Goal: Information Seeking & Learning: Learn about a topic

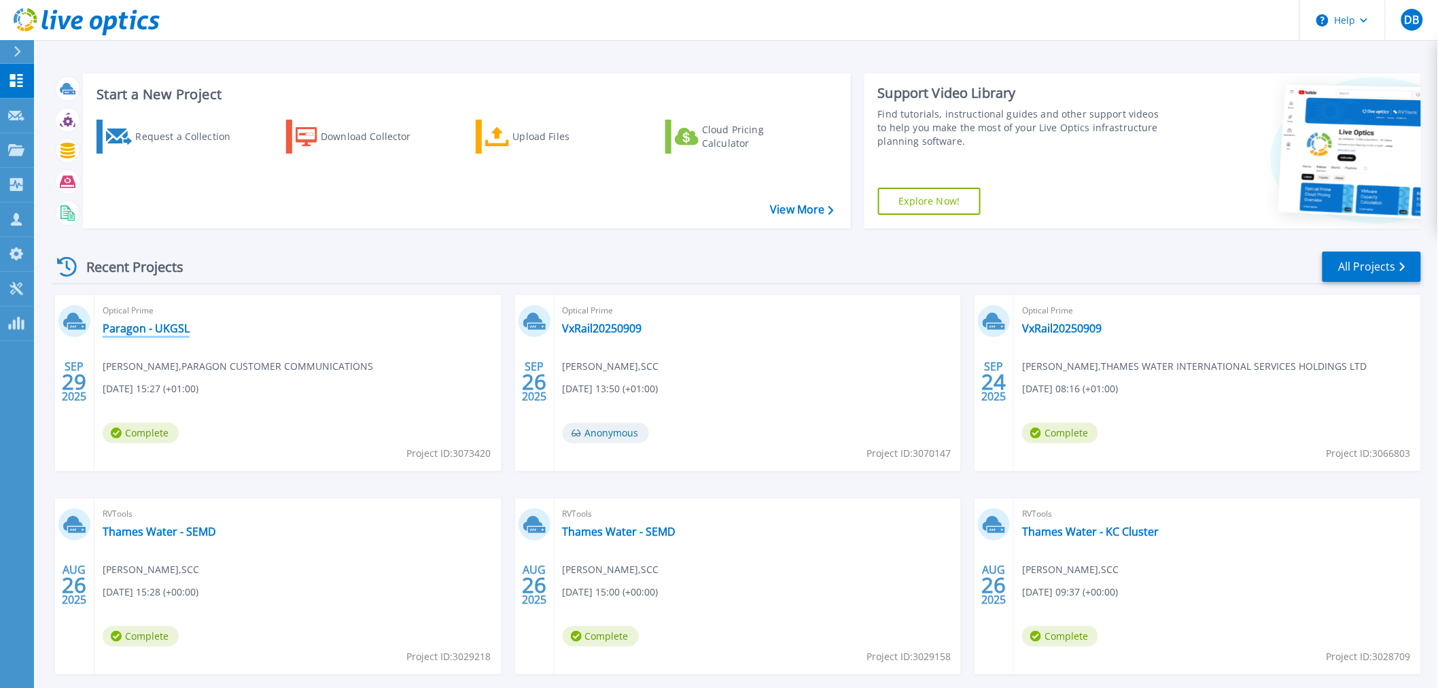
click at [162, 323] on link "Paragon - UKGSL" at bounding box center [146, 328] width 87 height 14
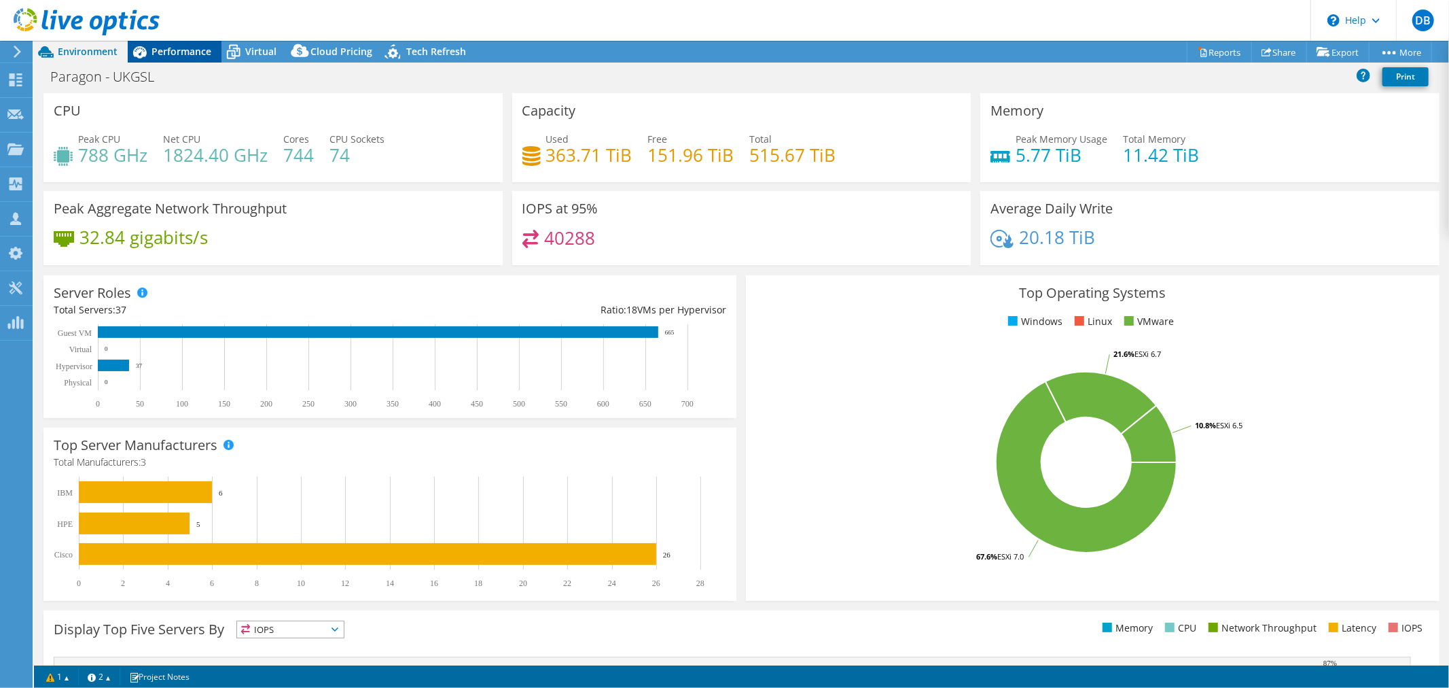
click at [211, 46] on span "Performance" at bounding box center [182, 51] width 60 height 13
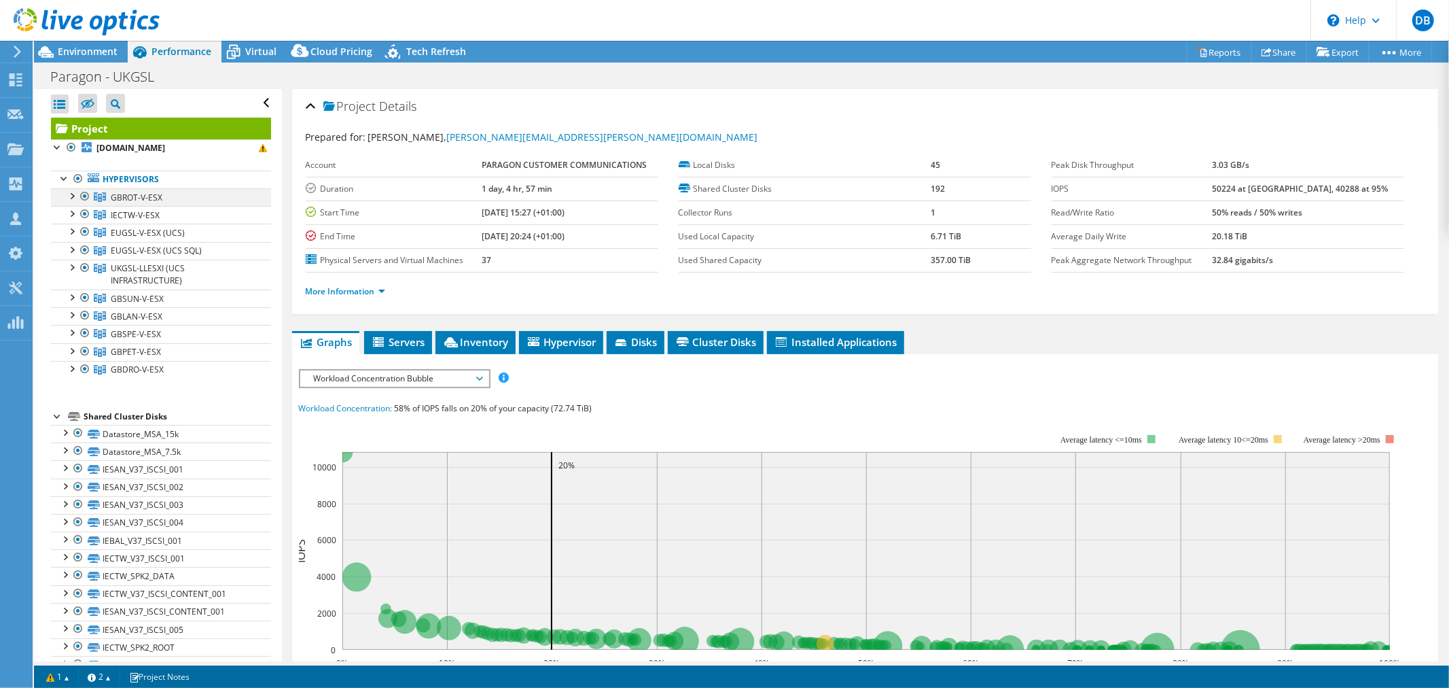
click at [69, 199] on div at bounding box center [72, 195] width 14 height 14
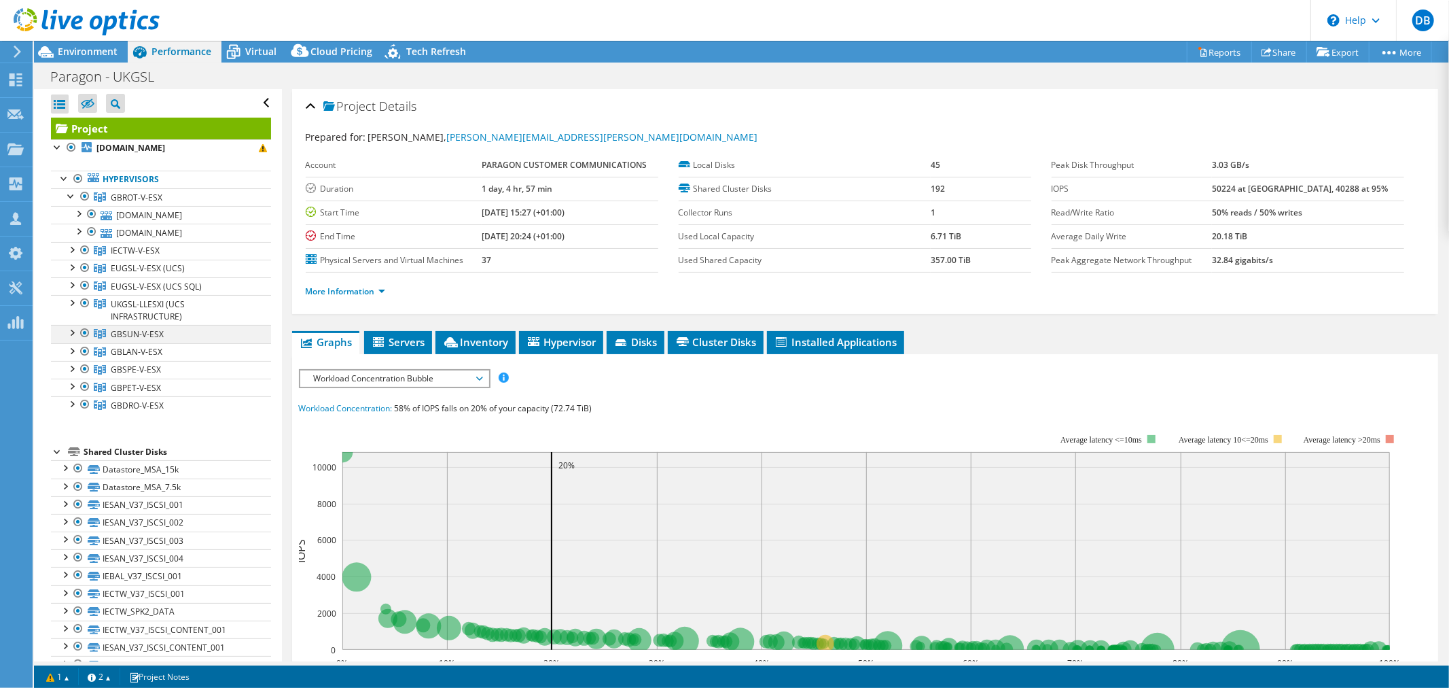
click at [73, 330] on div at bounding box center [72, 332] width 14 height 14
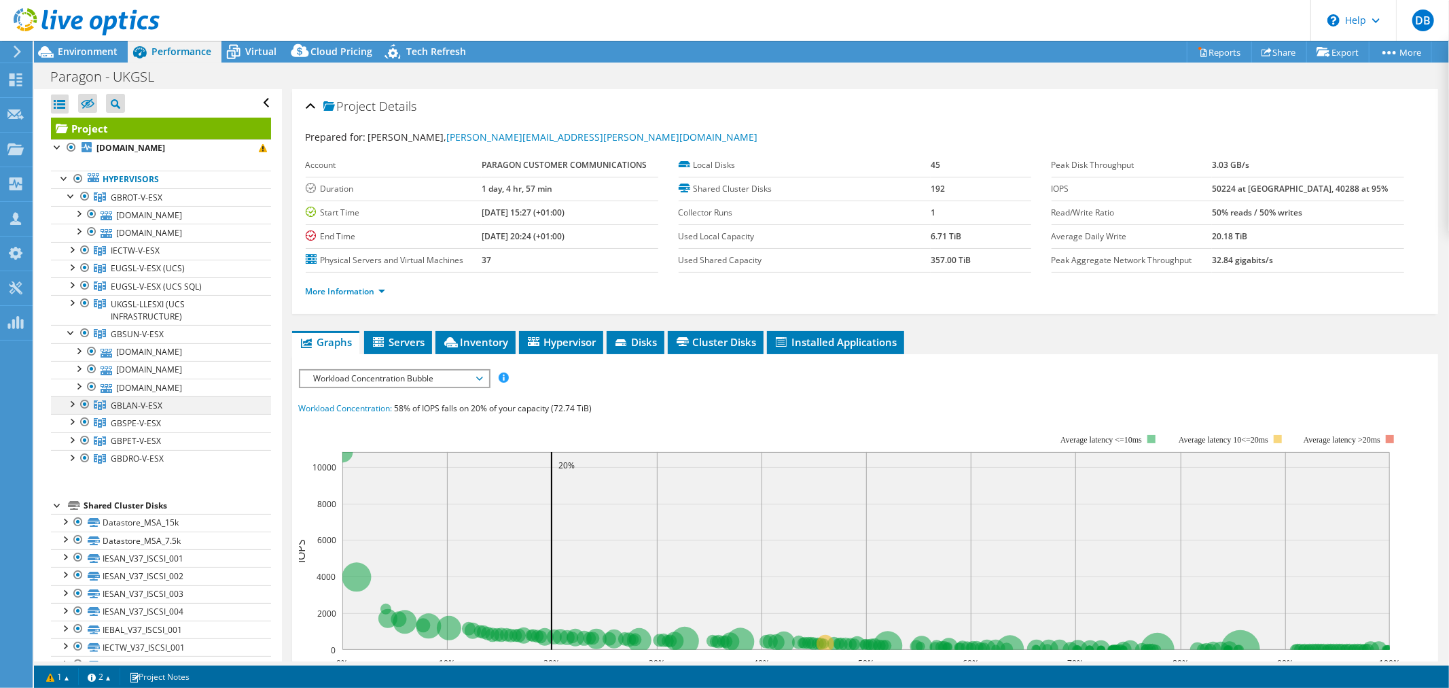
click at [71, 406] on div at bounding box center [72, 403] width 14 height 14
click at [72, 481] on div at bounding box center [72, 474] width 14 height 14
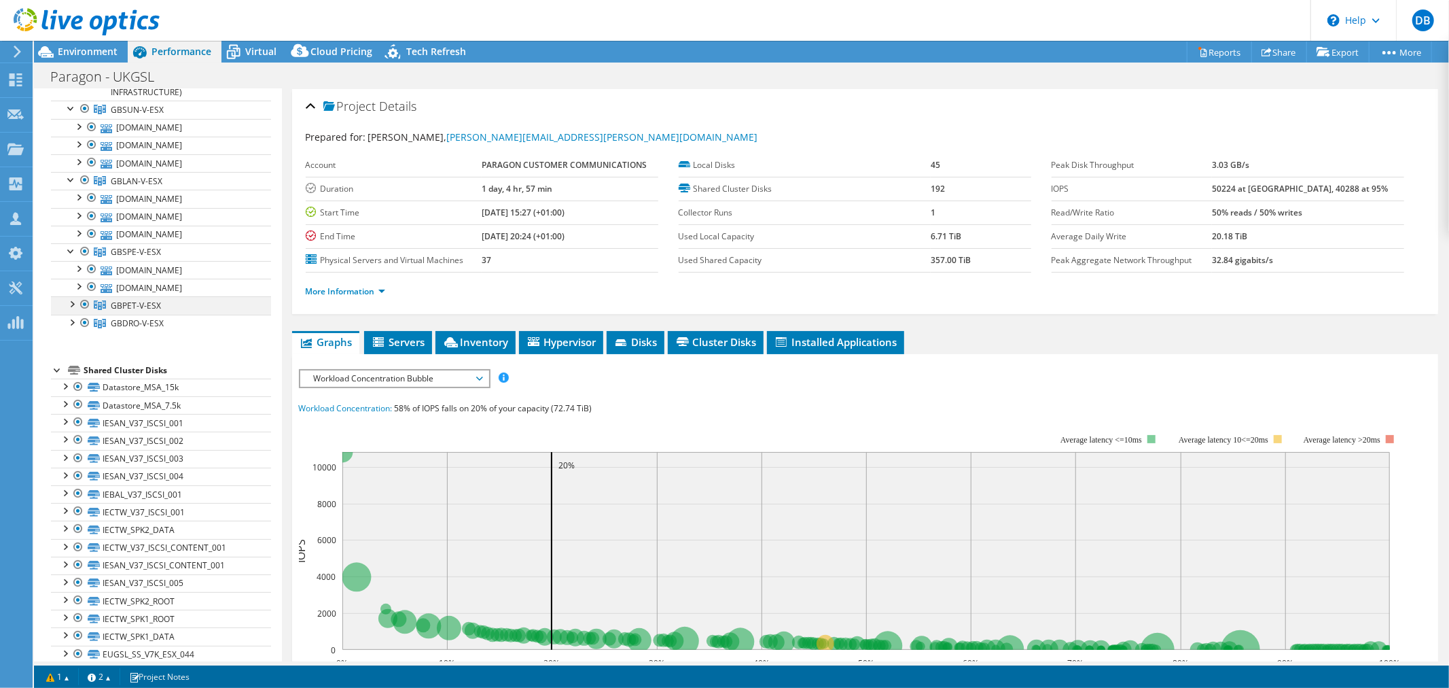
scroll to position [226, 0]
click at [71, 308] on div at bounding box center [72, 302] width 14 height 14
click at [69, 362] on div at bounding box center [72, 356] width 14 height 14
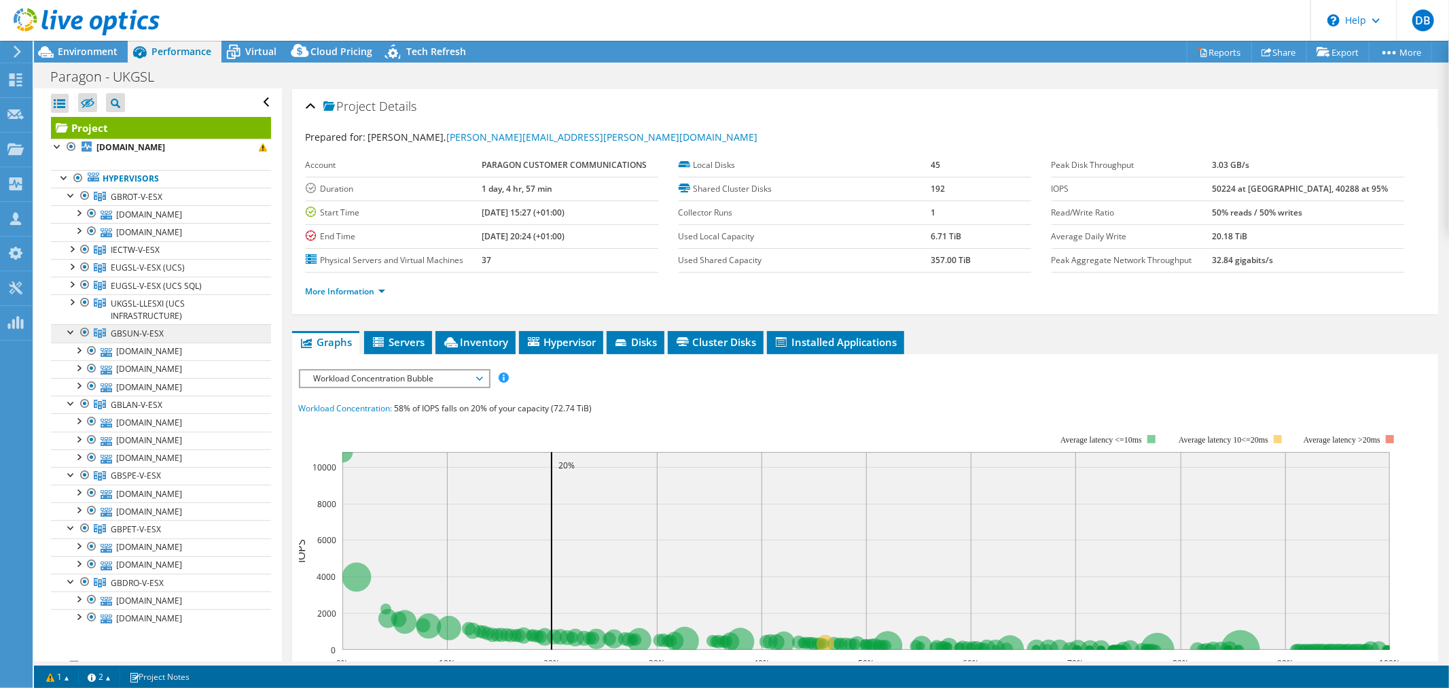
scroll to position [0, 0]
click at [156, 201] on span "GBROT-V-ESX" at bounding box center [137, 198] width 52 height 12
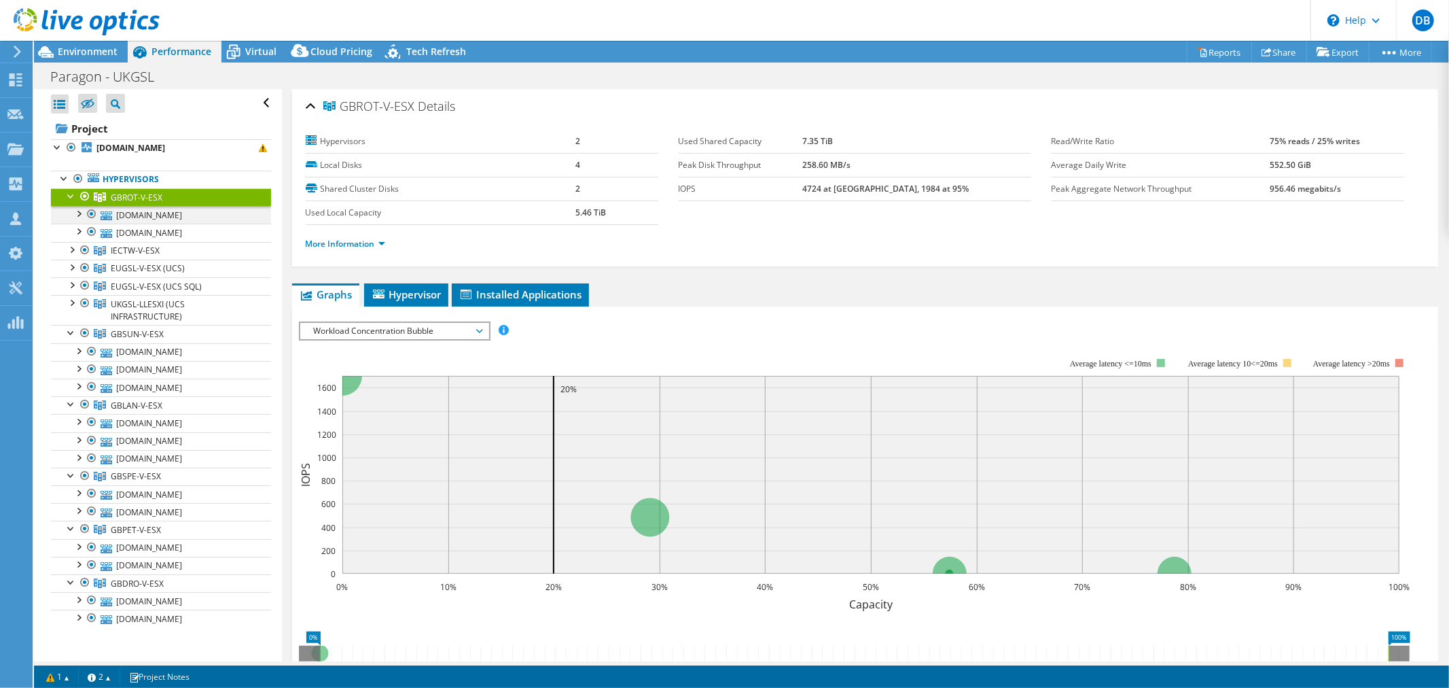
click at [80, 213] on div at bounding box center [78, 213] width 14 height 14
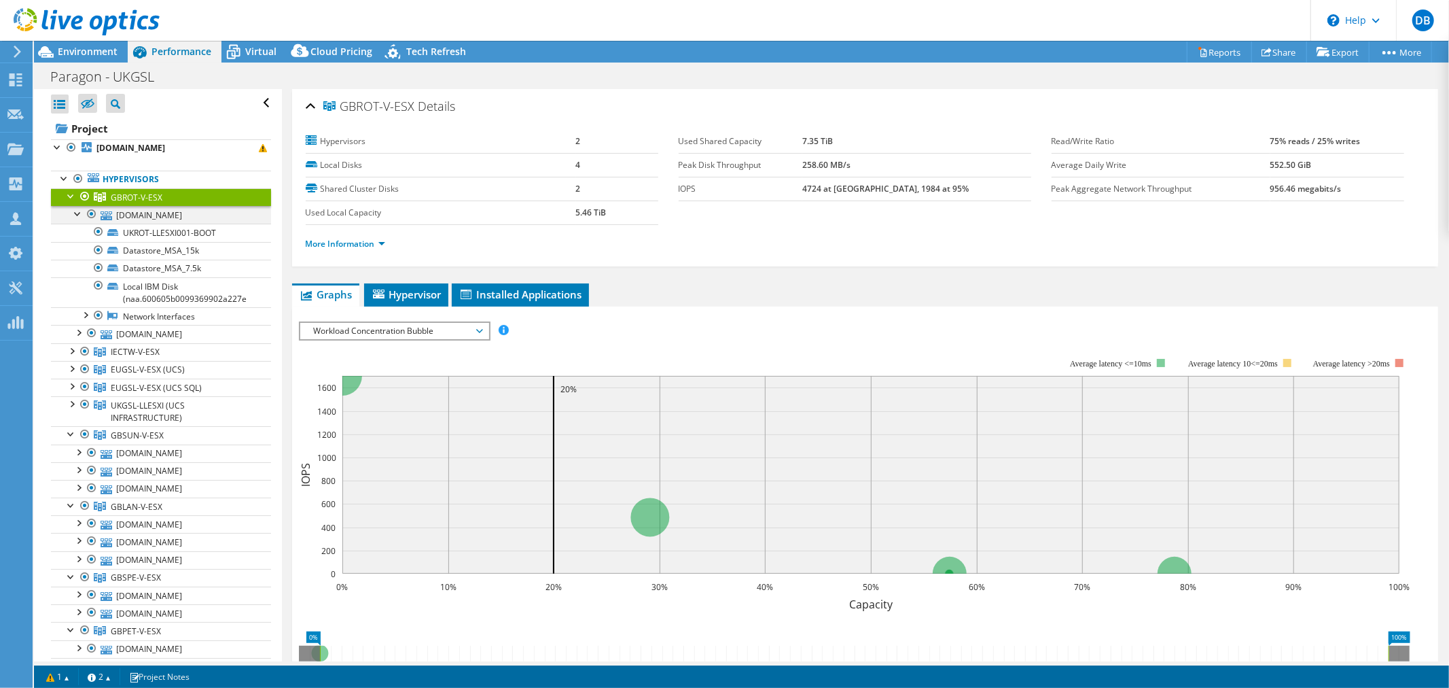
click at [80, 213] on div at bounding box center [78, 213] width 14 height 14
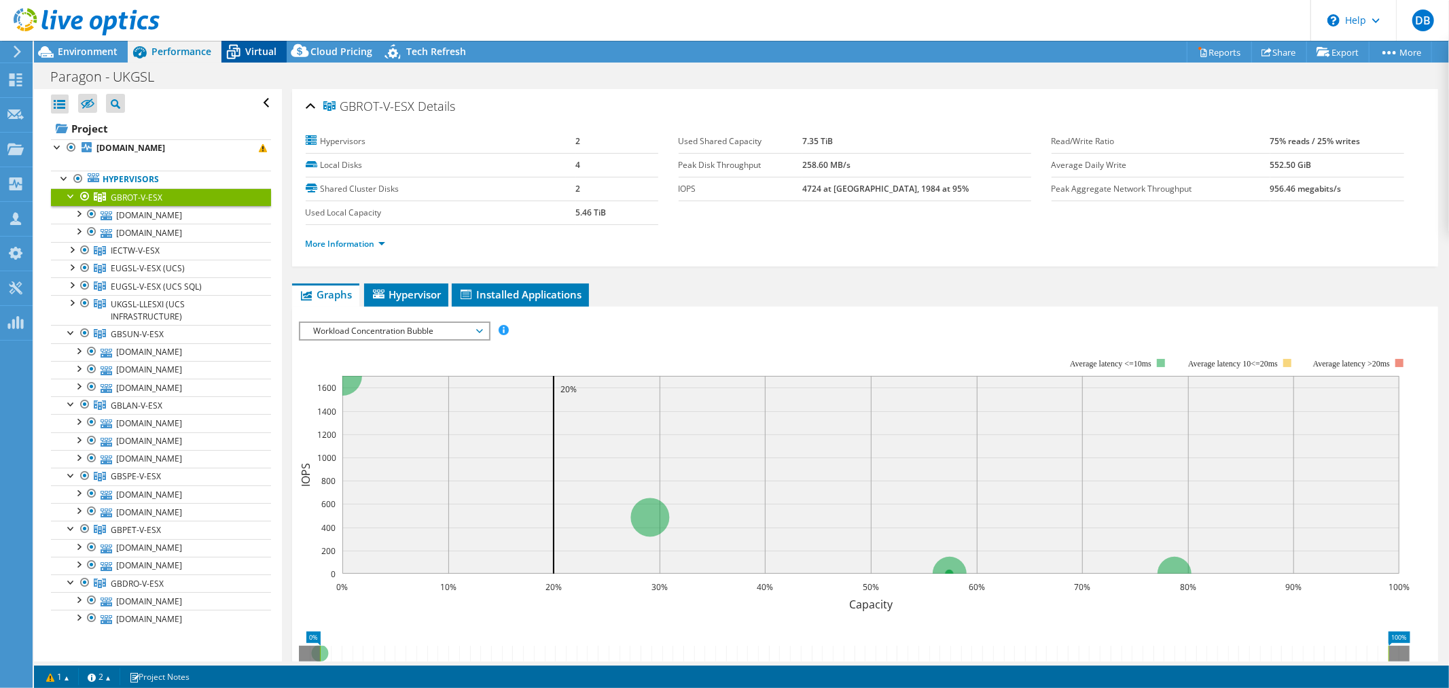
click at [258, 61] on div "Virtual" at bounding box center [254, 52] width 65 height 22
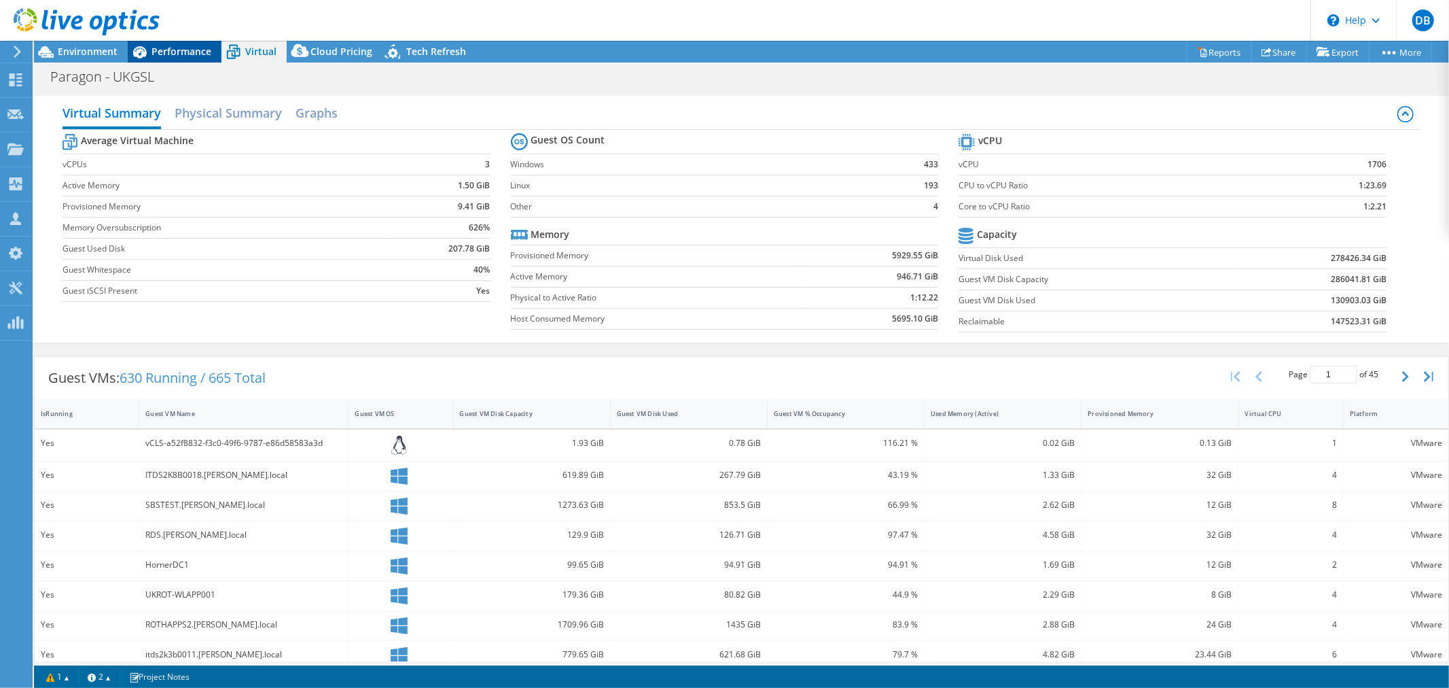
click at [160, 48] on span "Performance" at bounding box center [182, 51] width 60 height 13
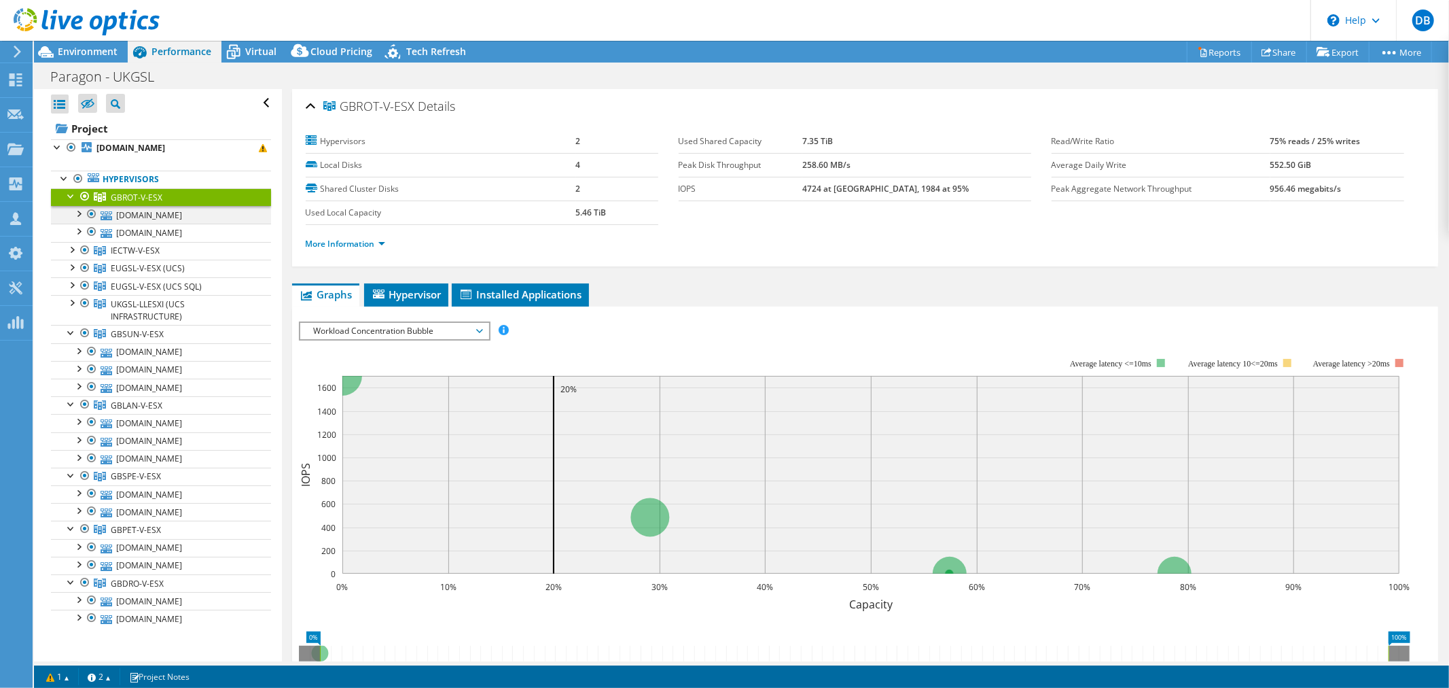
click at [79, 213] on div at bounding box center [78, 213] width 14 height 14
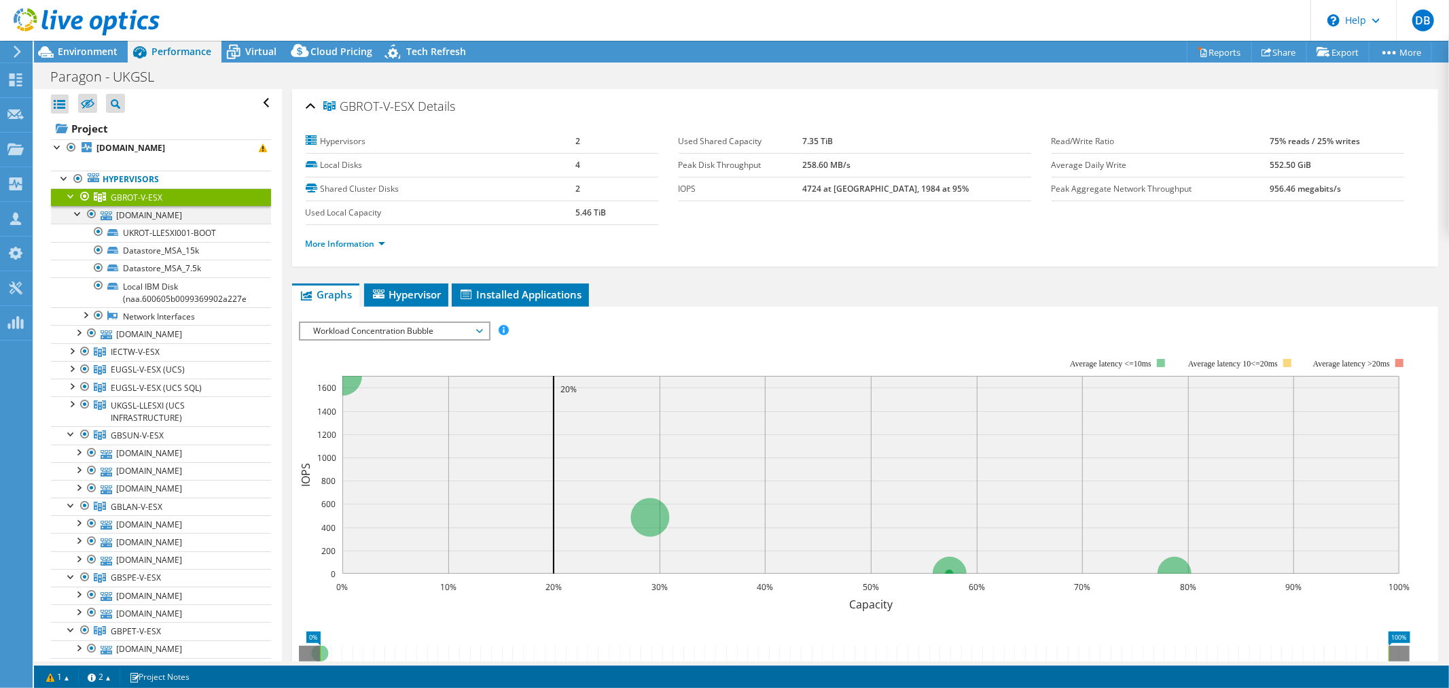
click at [79, 213] on div at bounding box center [78, 213] width 14 height 14
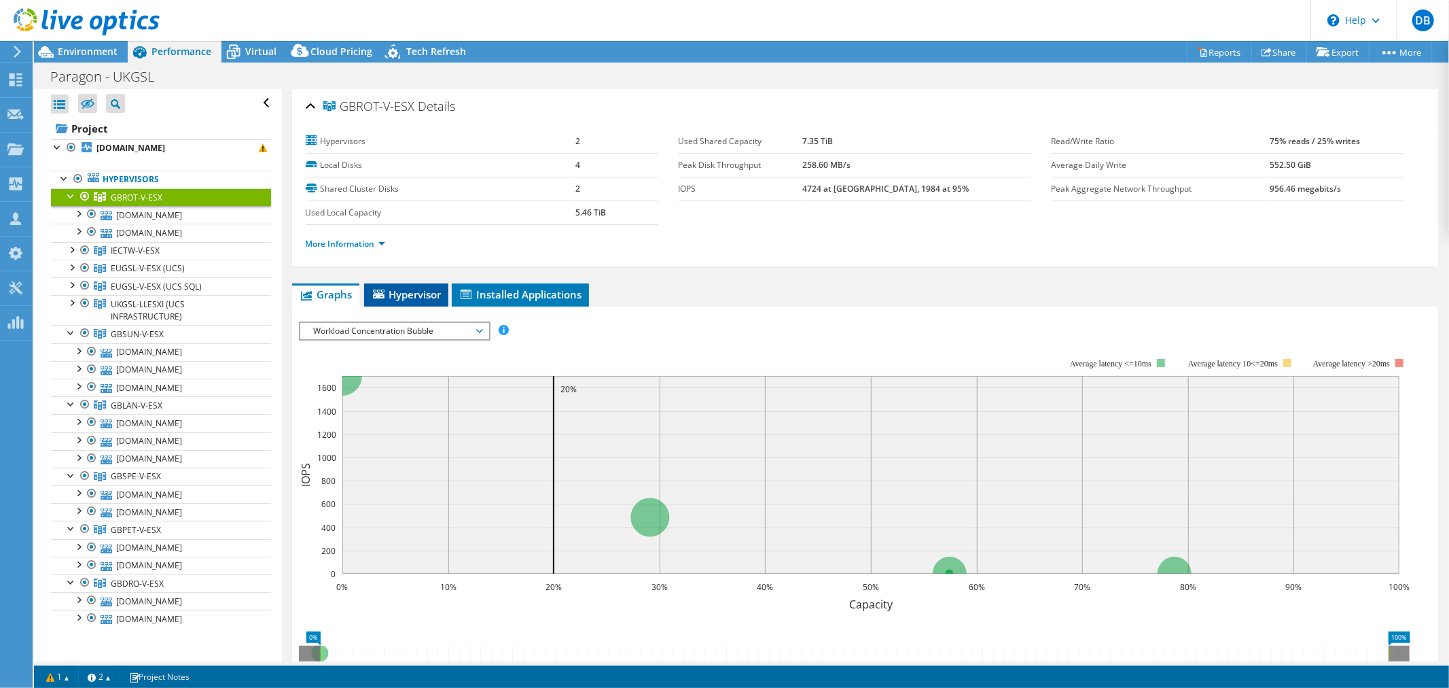
click at [412, 294] on span "Hypervisor" at bounding box center [406, 294] width 71 height 14
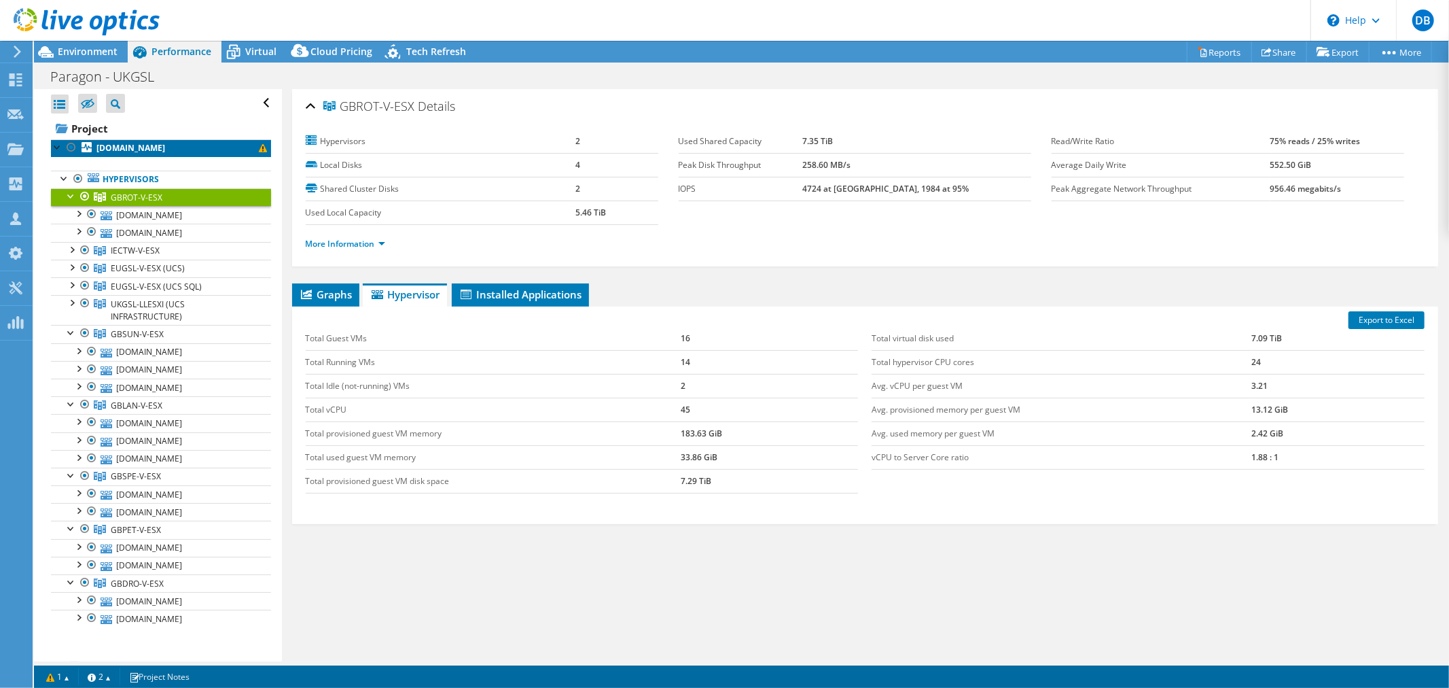
click at [133, 149] on b "[DOMAIN_NAME]" at bounding box center [130, 148] width 69 height 12
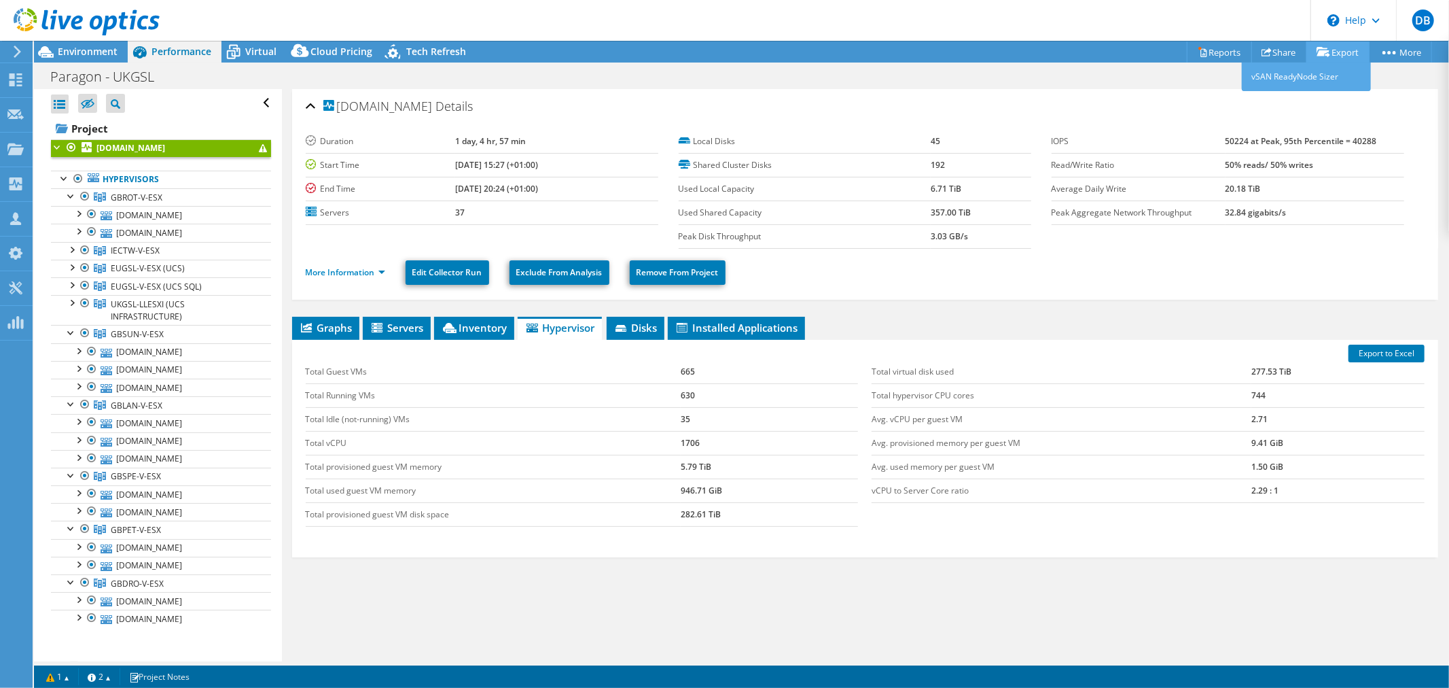
click at [1330, 54] on link "Export" at bounding box center [1338, 51] width 63 height 21
click at [1207, 54] on link "Reports" at bounding box center [1219, 51] width 65 height 21
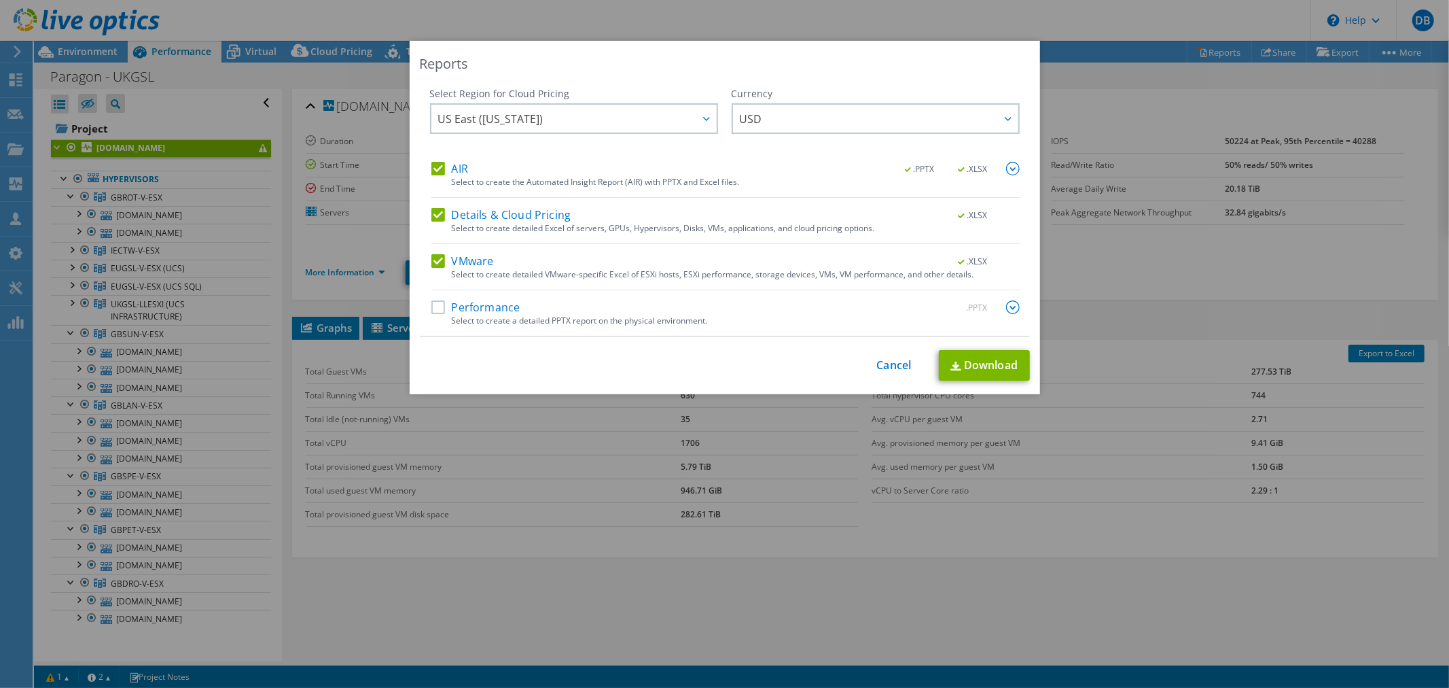
click at [437, 173] on label "AIR" at bounding box center [449, 169] width 37 height 14
click at [0, 0] on input "AIR" at bounding box center [0, 0] width 0 height 0
click at [437, 215] on label "Details & Cloud Pricing" at bounding box center [501, 215] width 140 height 14
click at [0, 0] on input "Details & Cloud Pricing" at bounding box center [0, 0] width 0 height 0
click at [983, 369] on link "Download" at bounding box center [984, 365] width 91 height 31
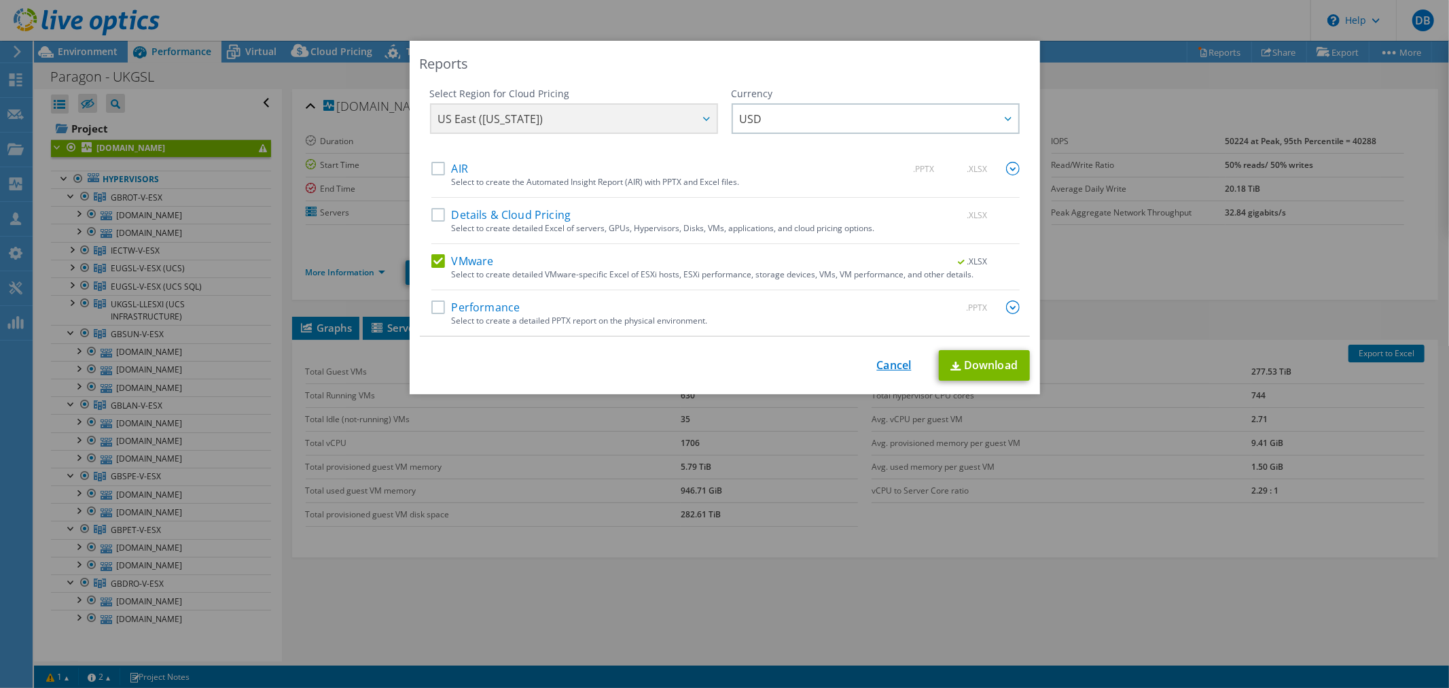
click at [888, 361] on div "This process may take a while, please wait... Cancel Download" at bounding box center [725, 365] width 610 height 31
click at [891, 363] on link "Cancel" at bounding box center [894, 365] width 35 height 13
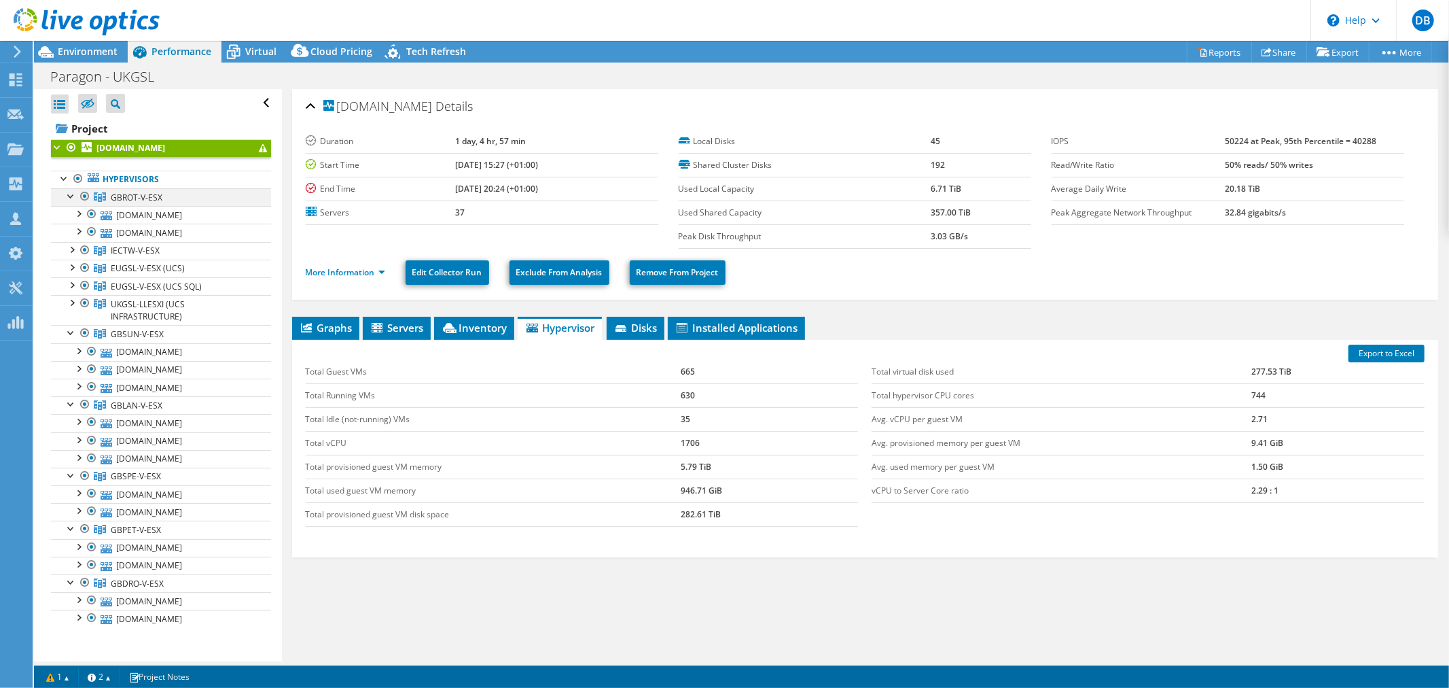
click at [67, 197] on div at bounding box center [72, 195] width 14 height 14
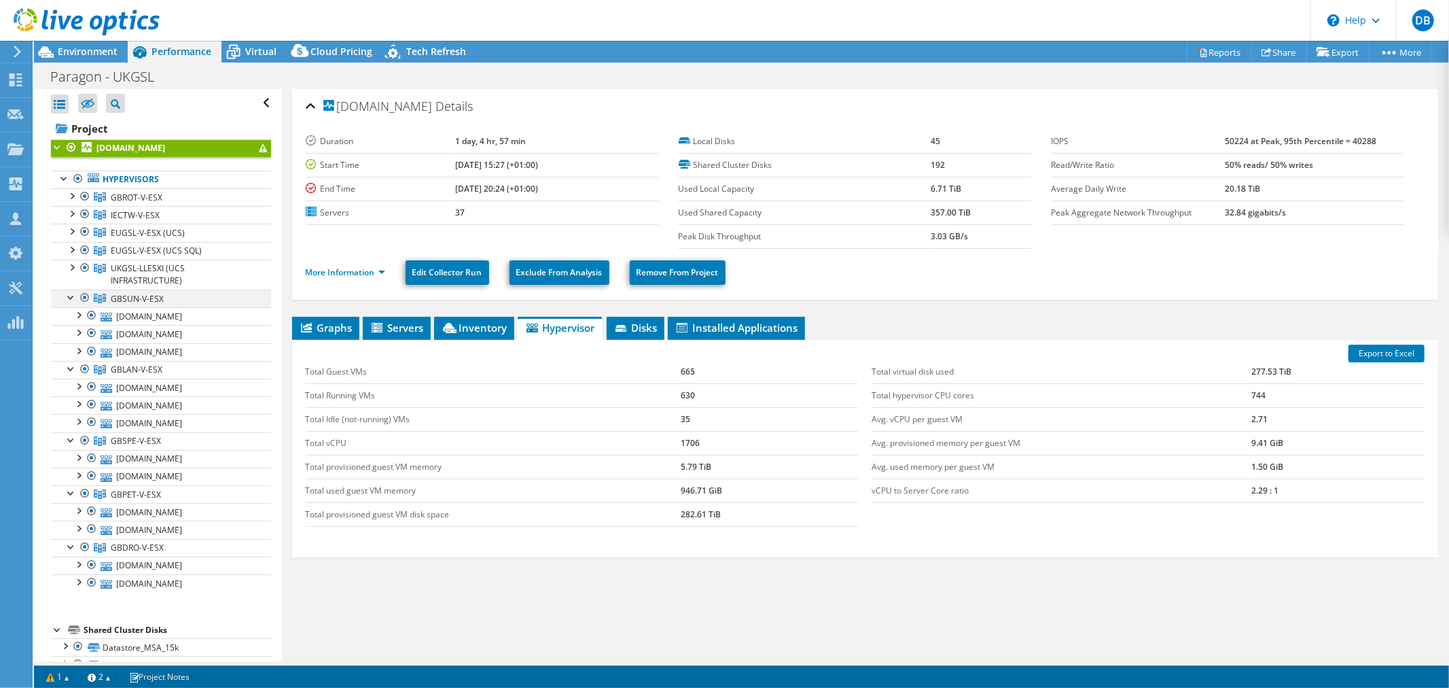
click at [70, 295] on div at bounding box center [72, 296] width 14 height 14
click at [69, 314] on div at bounding box center [72, 314] width 14 height 14
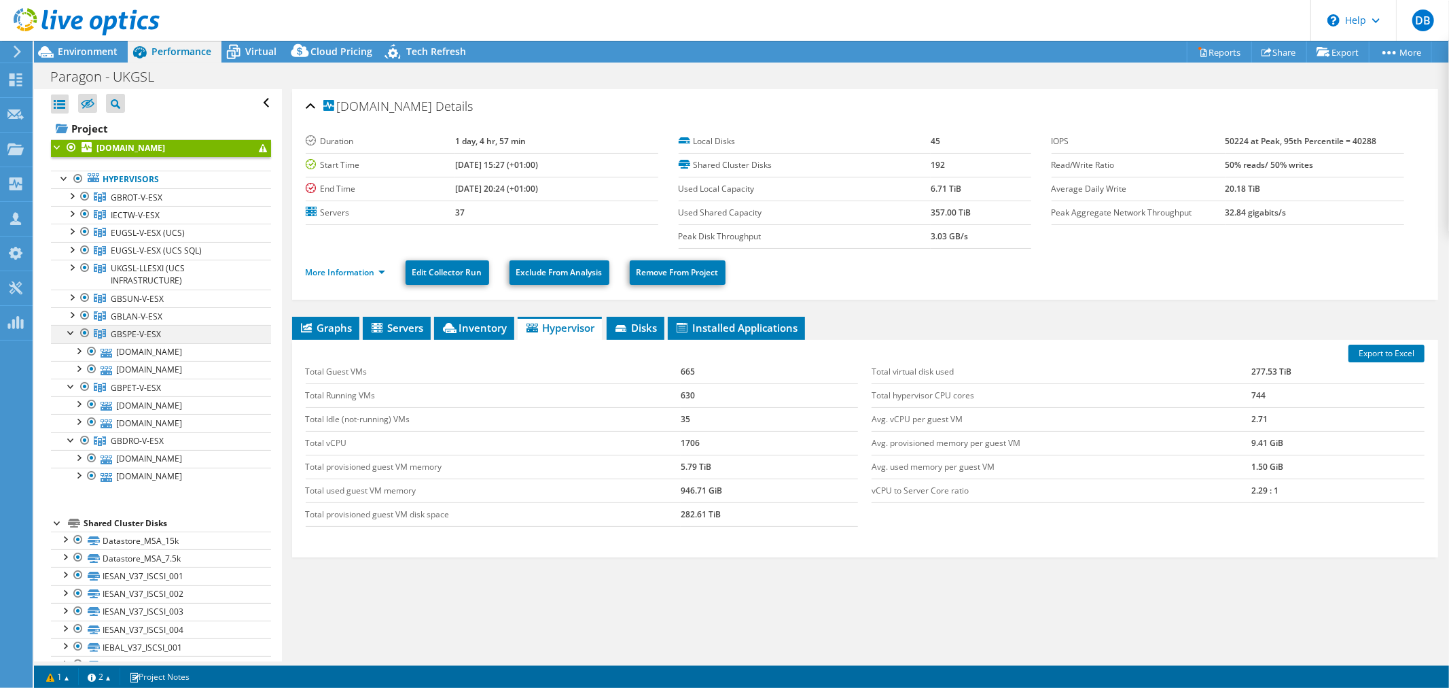
click at [66, 334] on div at bounding box center [72, 332] width 14 height 14
click at [71, 354] on div at bounding box center [72, 350] width 14 height 14
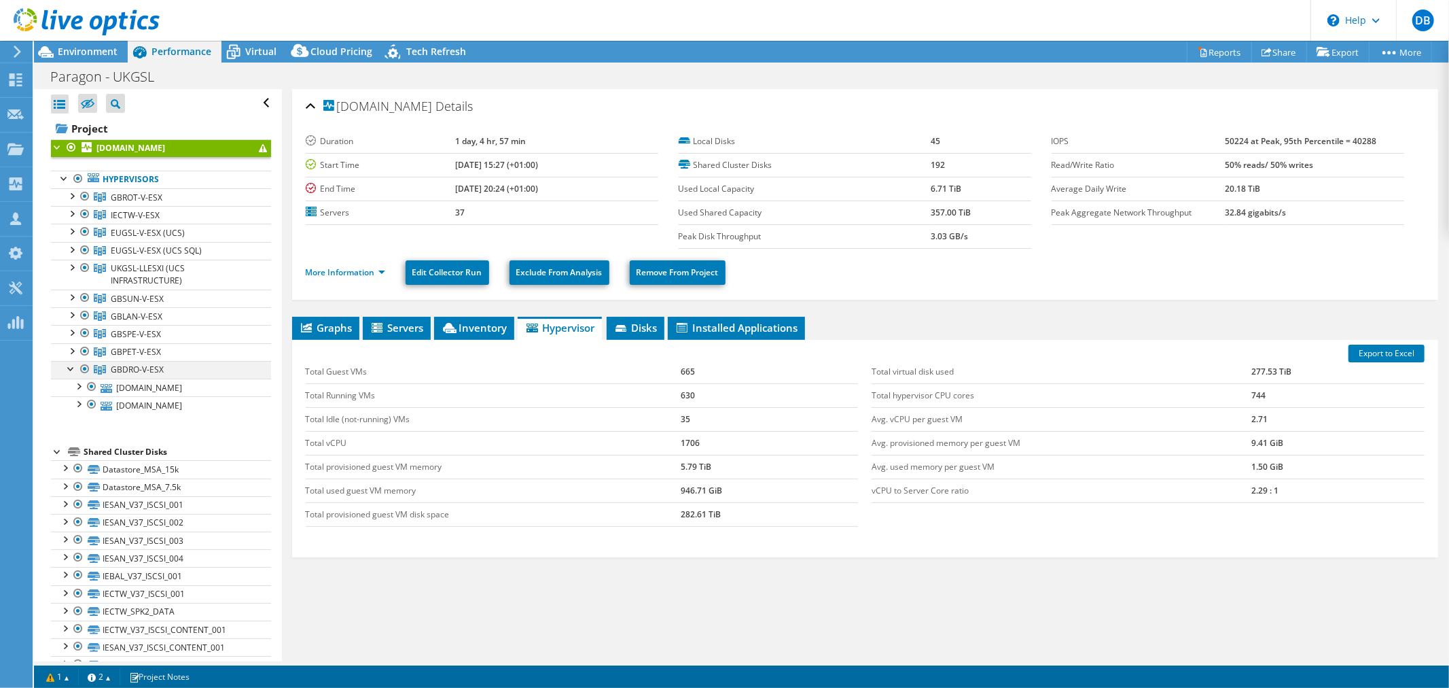
click at [71, 371] on div at bounding box center [72, 368] width 14 height 14
click at [73, 315] on div at bounding box center [72, 314] width 14 height 14
click at [92, 55] on span "Environment" at bounding box center [88, 51] width 60 height 13
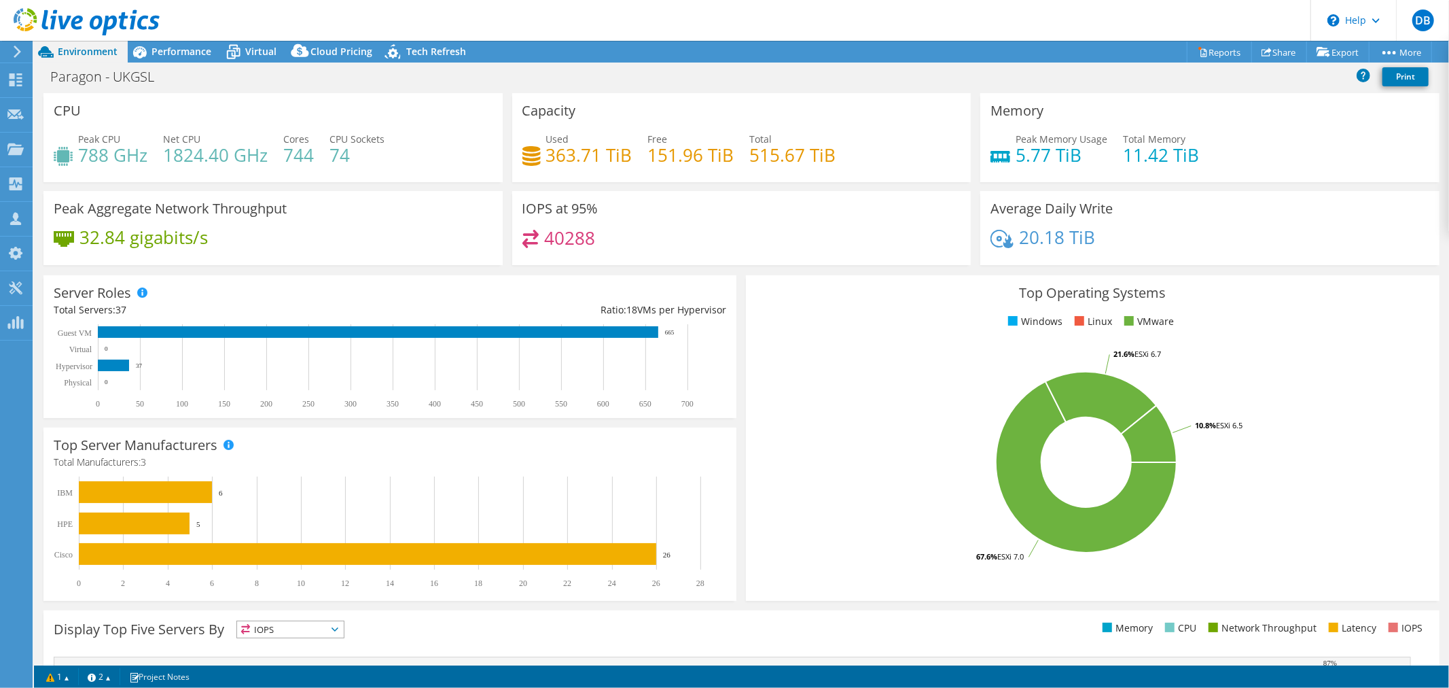
drag, startPoint x: 624, startPoint y: 10, endPoint x: 603, endPoint y: 32, distance: 30.8
click at [623, 10] on header "DB Channel Partner [PERSON_NAME] [PERSON_NAME][EMAIL_ADDRESS][PERSON_NAME][DOMA…" at bounding box center [724, 20] width 1449 height 41
click at [187, 48] on span "Performance" at bounding box center [182, 51] width 60 height 13
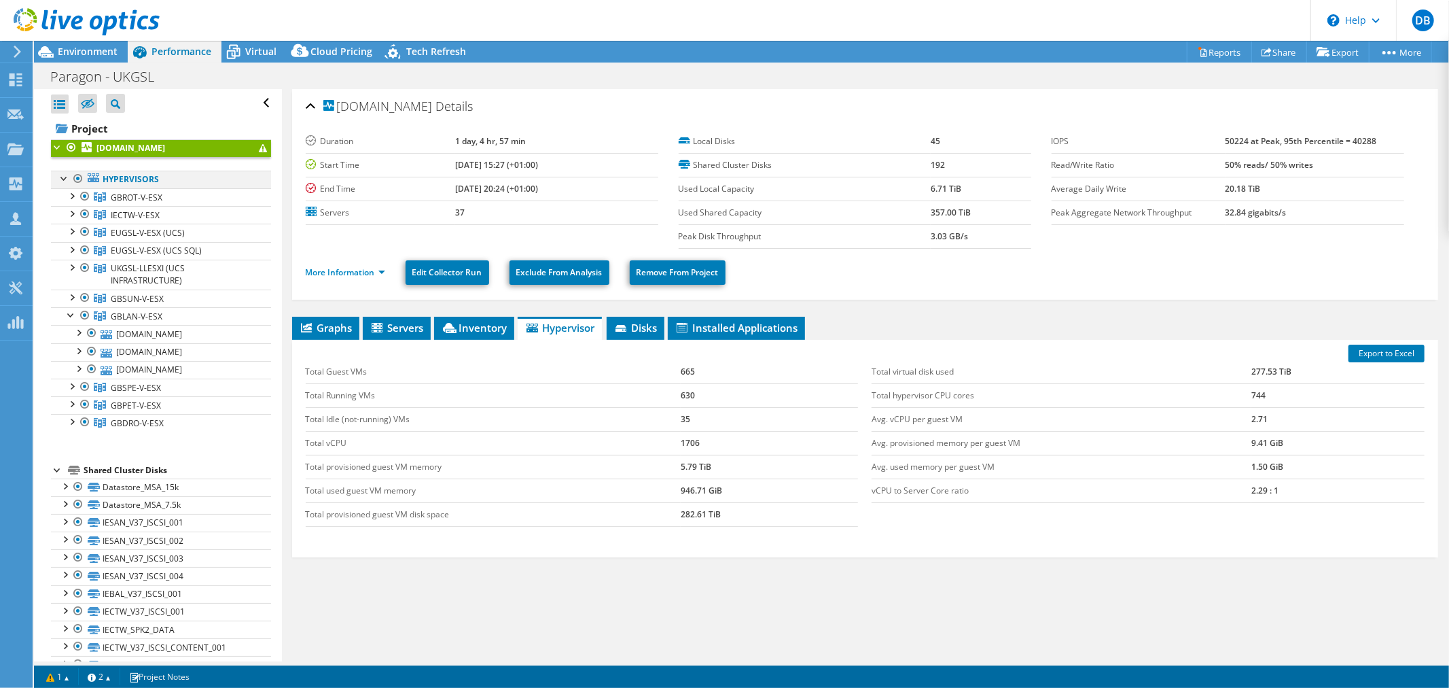
click at [76, 179] on div at bounding box center [78, 179] width 14 height 16
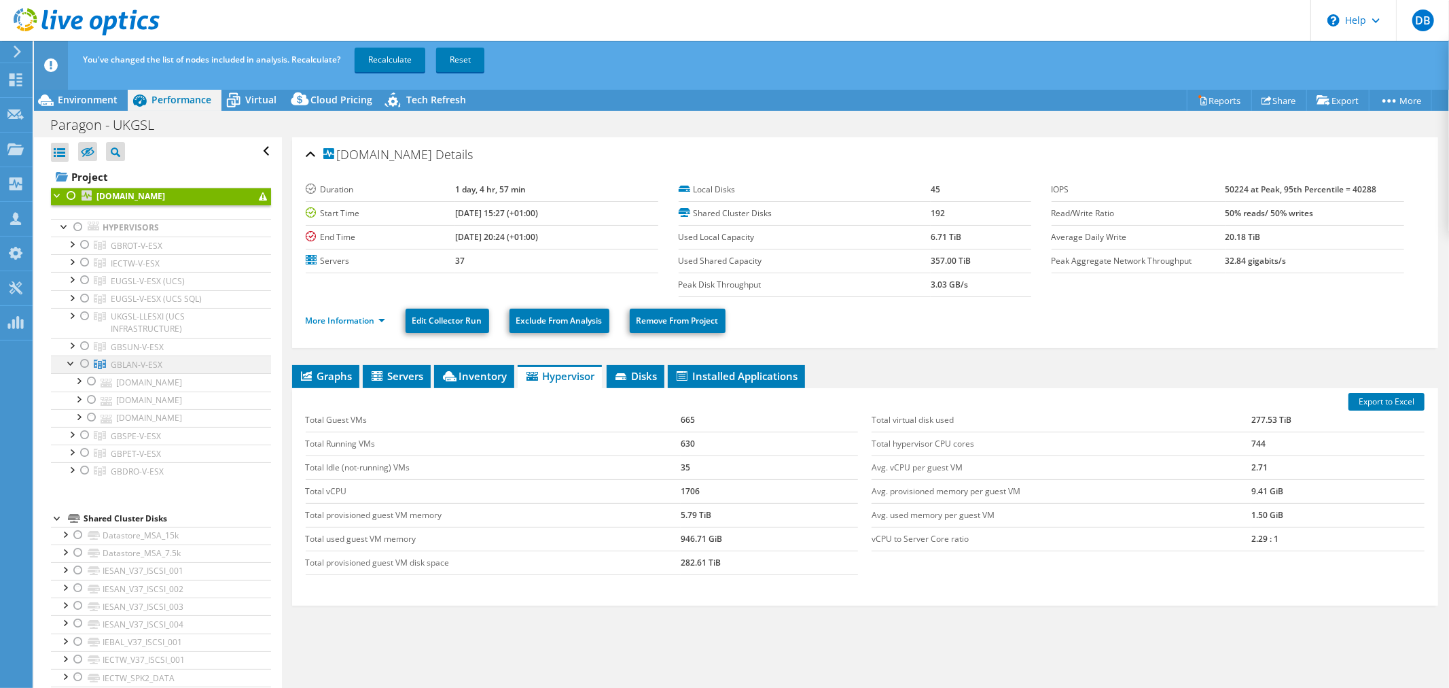
click at [84, 364] on div at bounding box center [85, 363] width 14 height 16
click at [393, 50] on link "Recalculate" at bounding box center [390, 60] width 71 height 24
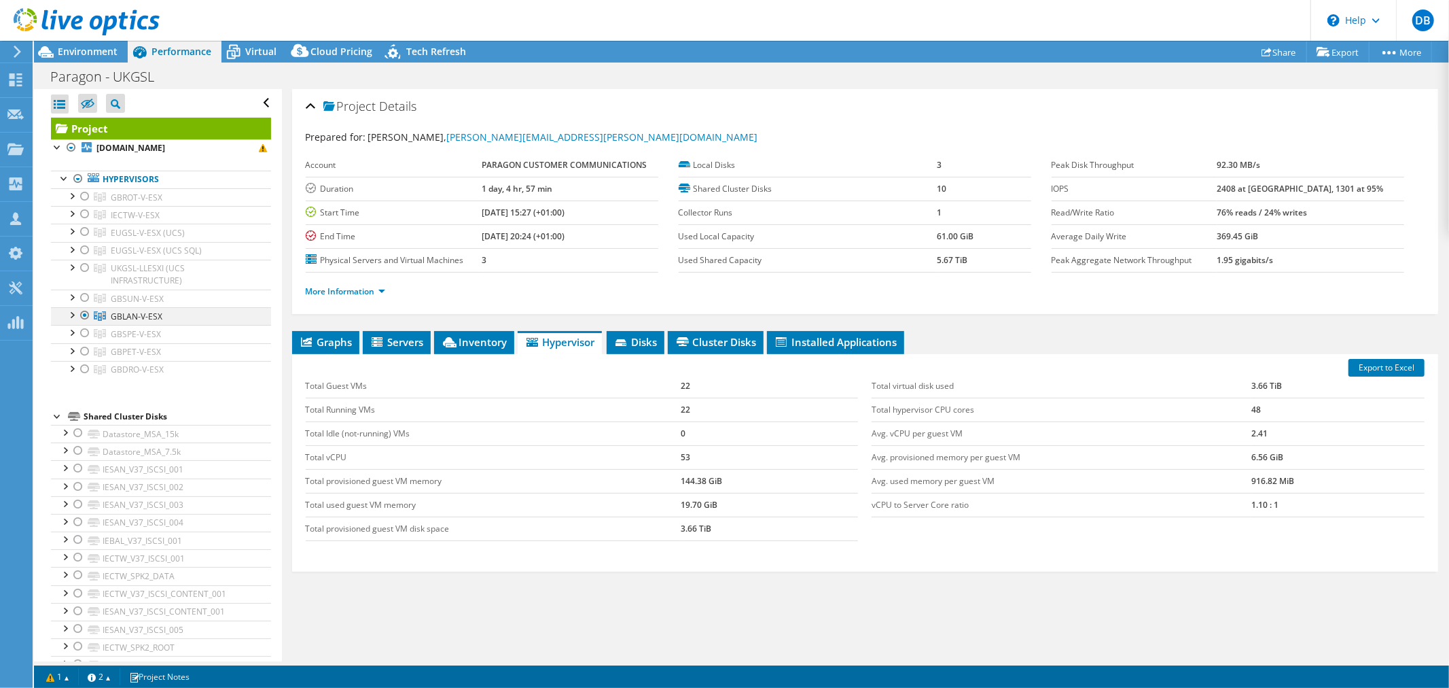
click at [71, 316] on div at bounding box center [72, 314] width 14 height 14
click at [332, 342] on span "Graphs" at bounding box center [326, 342] width 54 height 14
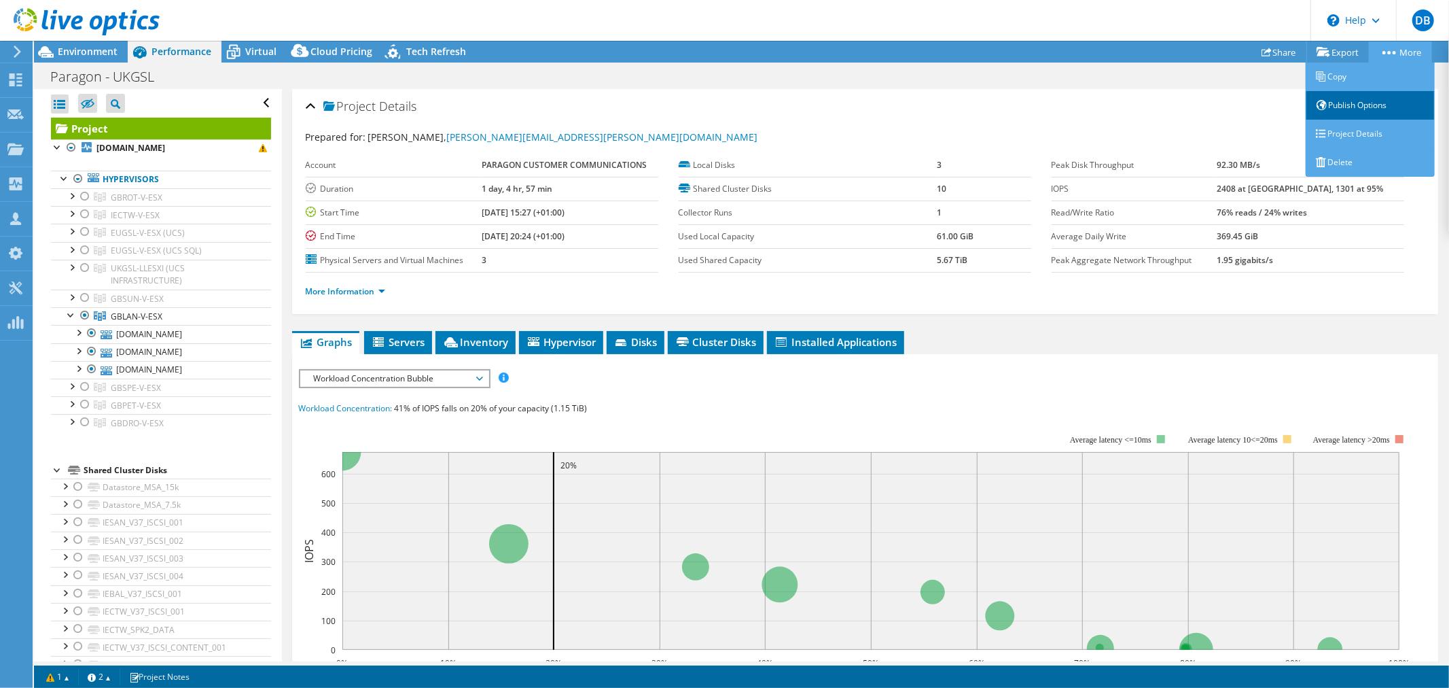
click at [1368, 109] on link "Publish Options" at bounding box center [1370, 105] width 129 height 29
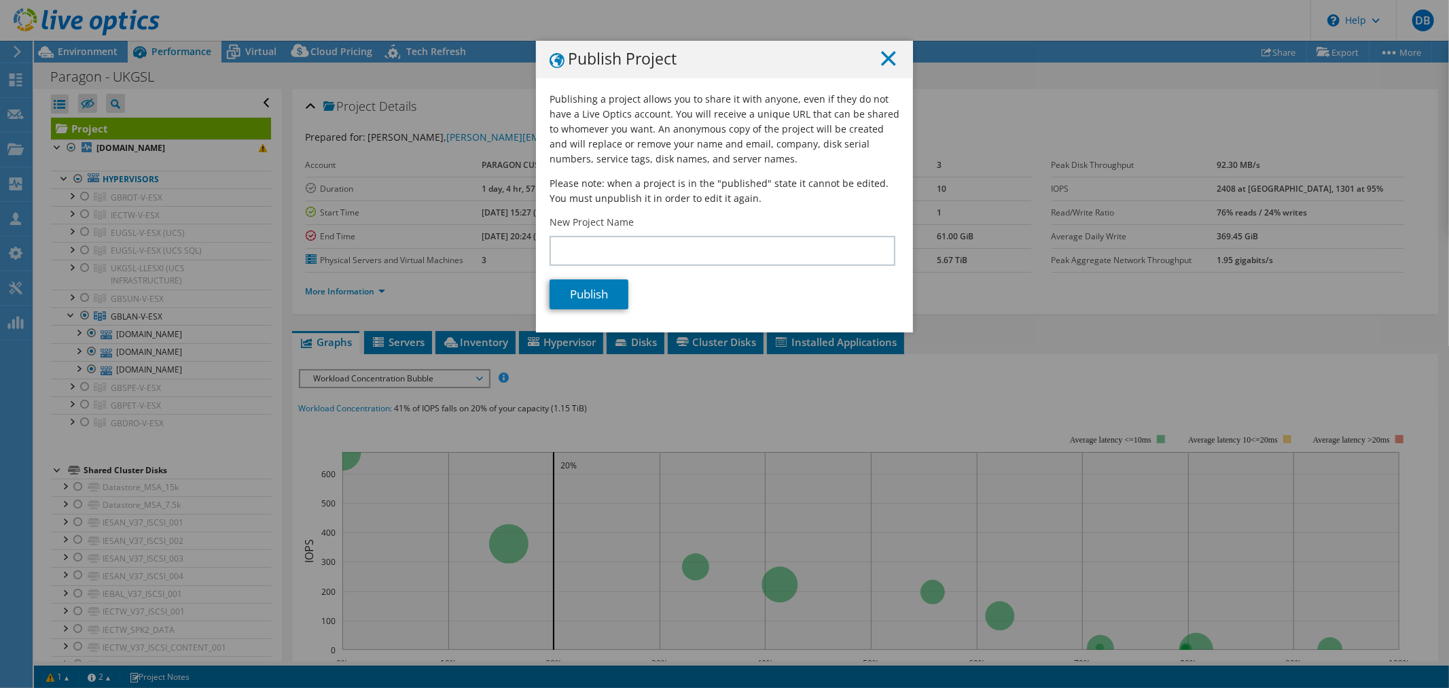
click at [881, 58] on icon at bounding box center [888, 58] width 15 height 15
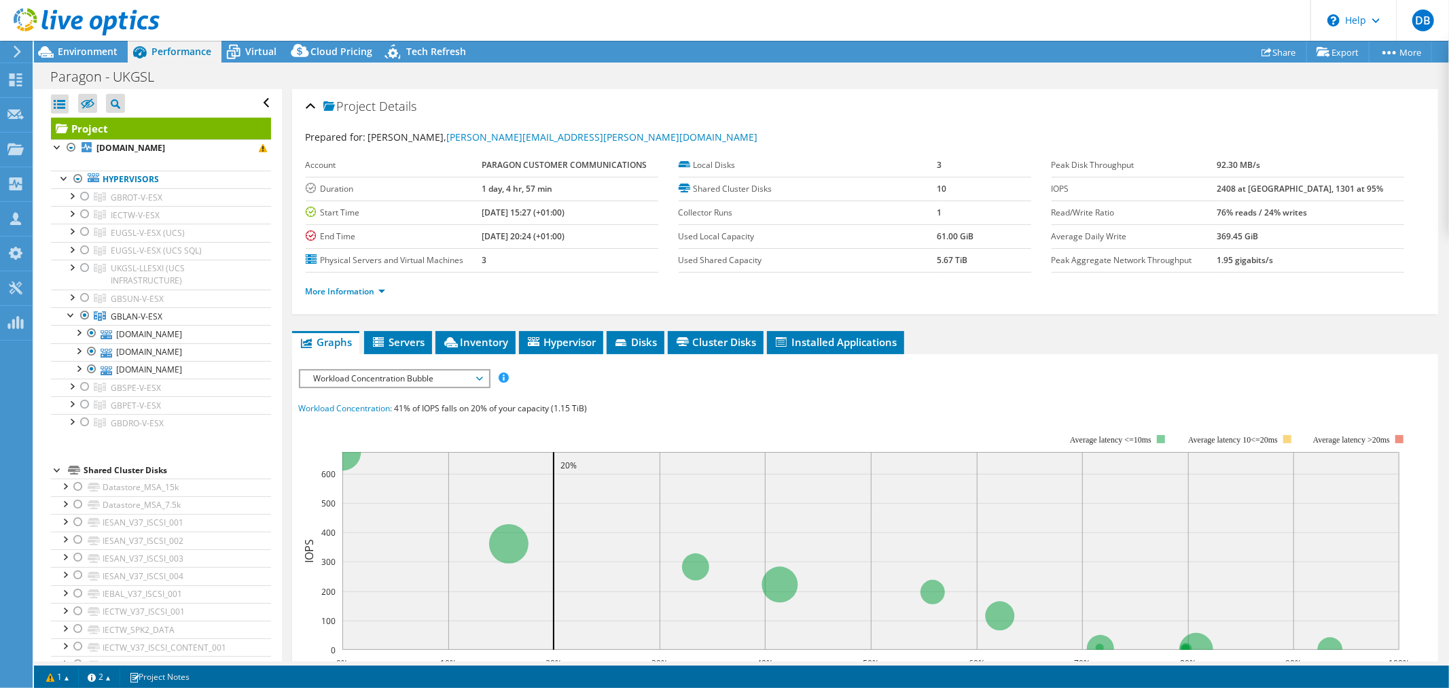
click at [979, 137] on div "Prepared for: [PERSON_NAME], [PERSON_NAME][EMAIL_ADDRESS][PERSON_NAME][DOMAIN_N…" at bounding box center [865, 138] width 1119 height 16
click at [245, 50] on icon at bounding box center [234, 52] width 24 height 24
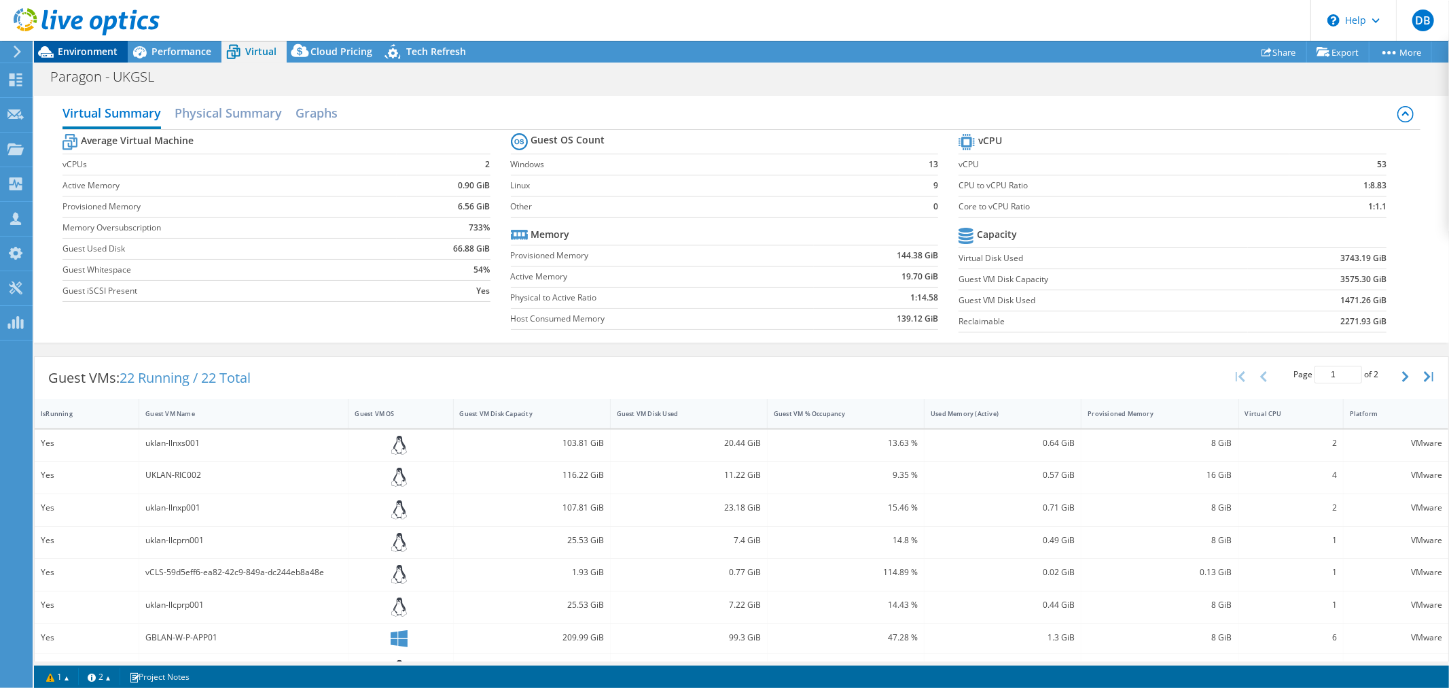
click at [93, 50] on span "Environment" at bounding box center [88, 51] width 60 height 13
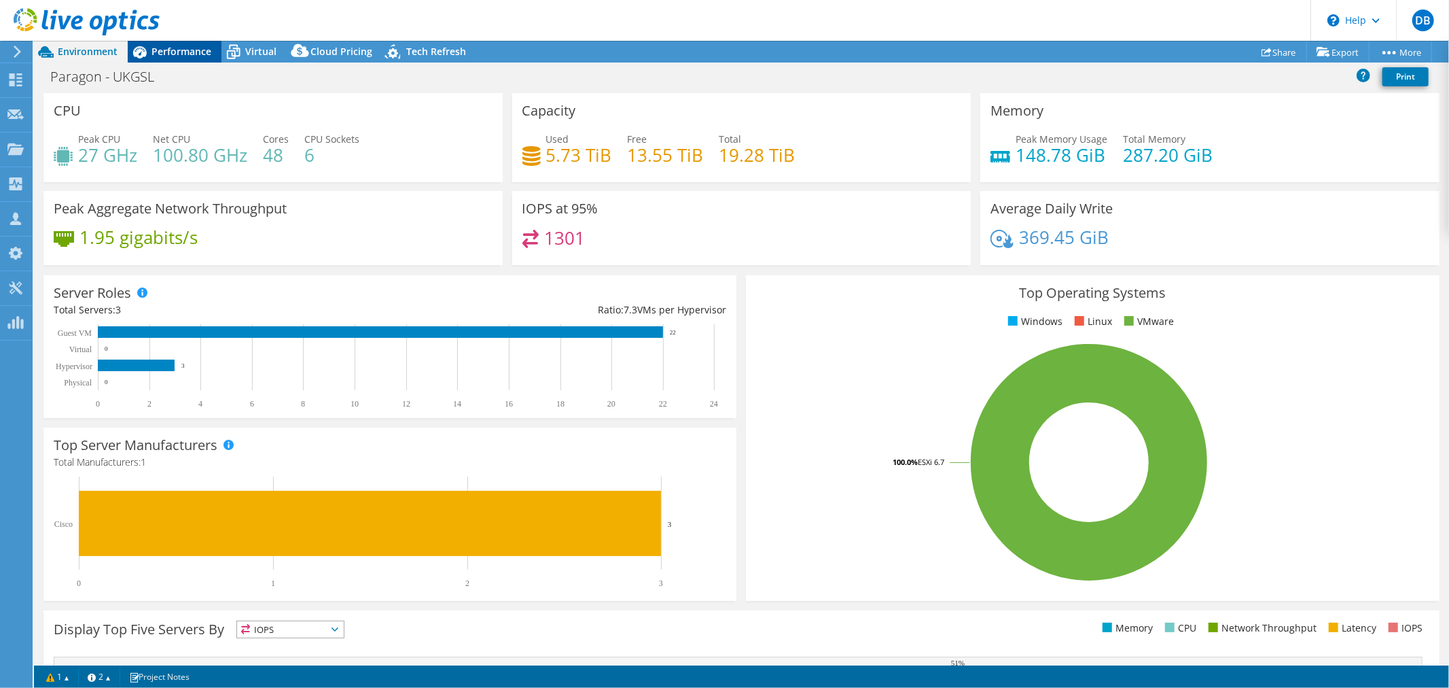
click at [175, 56] on span "Performance" at bounding box center [182, 51] width 60 height 13
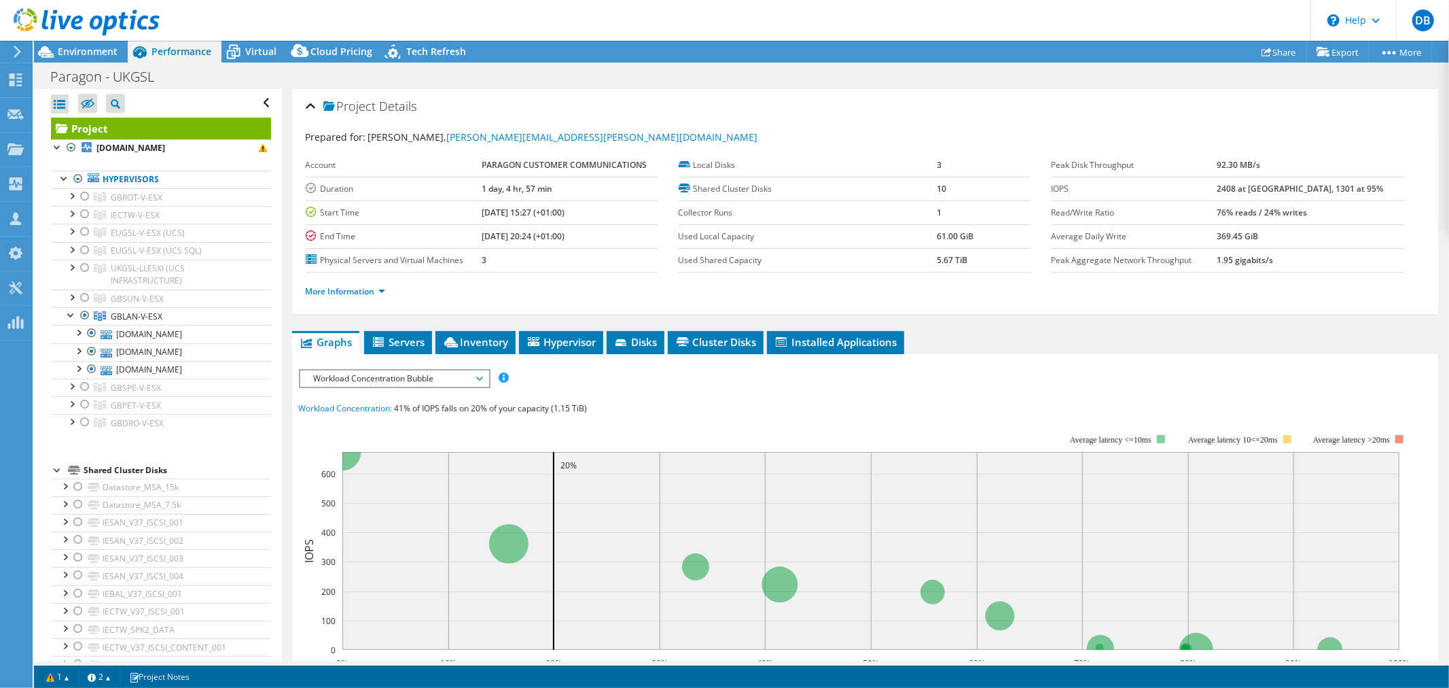
click at [476, 372] on span "Workload Concentration Bubble" at bounding box center [394, 378] width 175 height 16
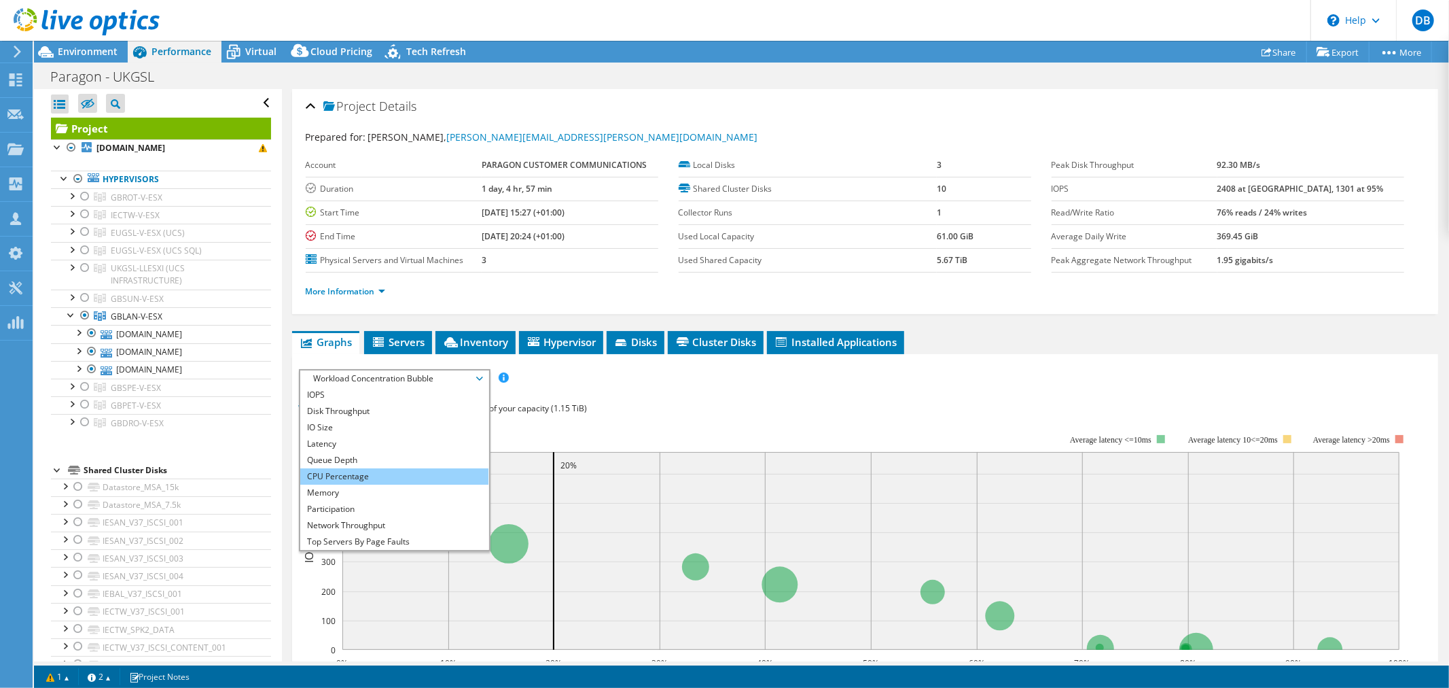
click at [393, 474] on li "CPU Percentage" at bounding box center [394, 476] width 188 height 16
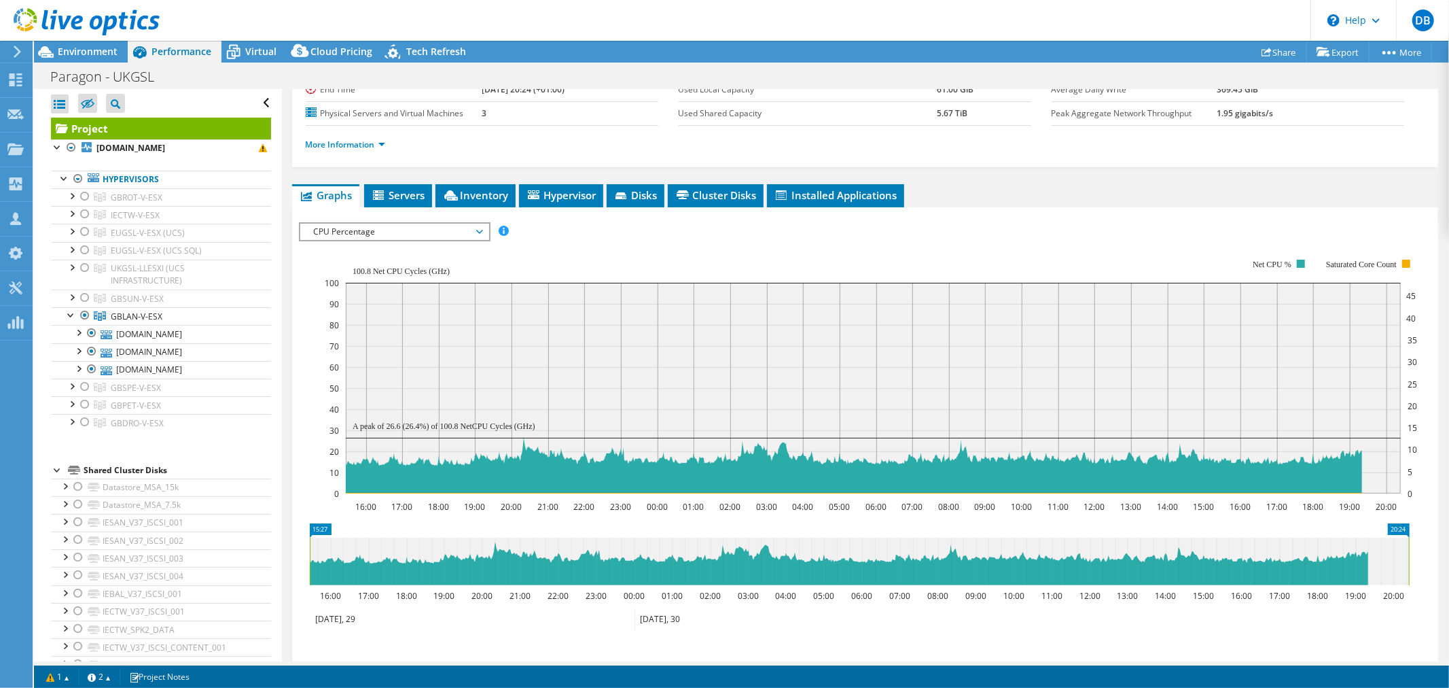
scroll to position [147, 0]
click at [478, 223] on span "CPU Percentage" at bounding box center [394, 231] width 175 height 16
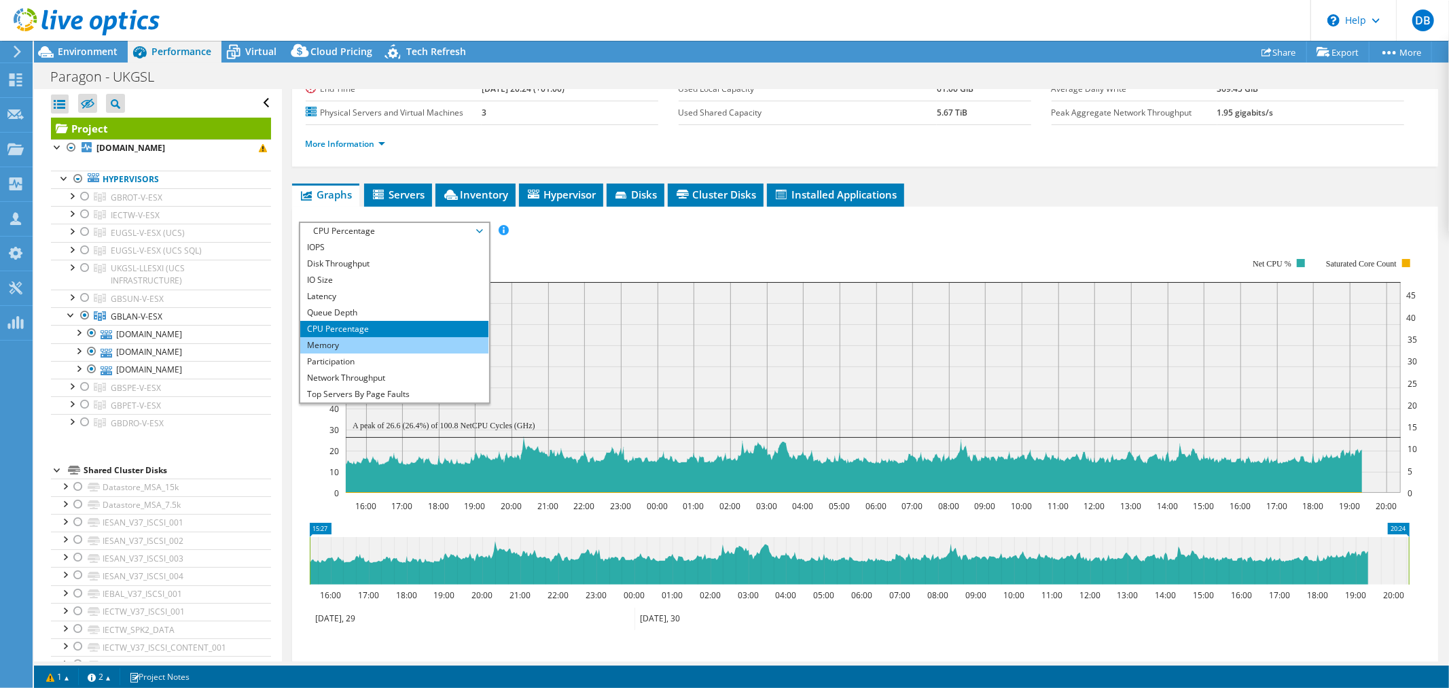
click at [413, 337] on li "Memory" at bounding box center [394, 345] width 188 height 16
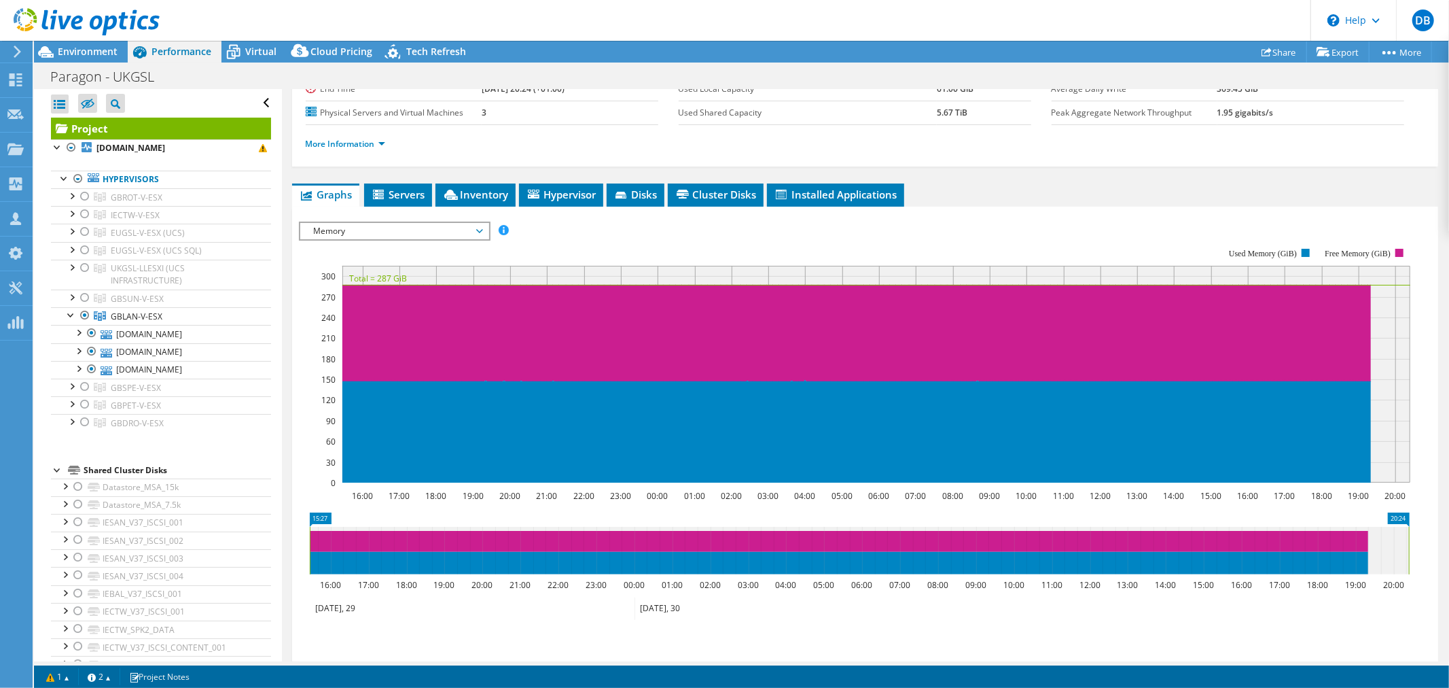
click at [703, 620] on div "Save Zoom" at bounding box center [865, 649] width 1133 height 58
click at [482, 226] on span "Memory" at bounding box center [394, 231] width 188 height 16
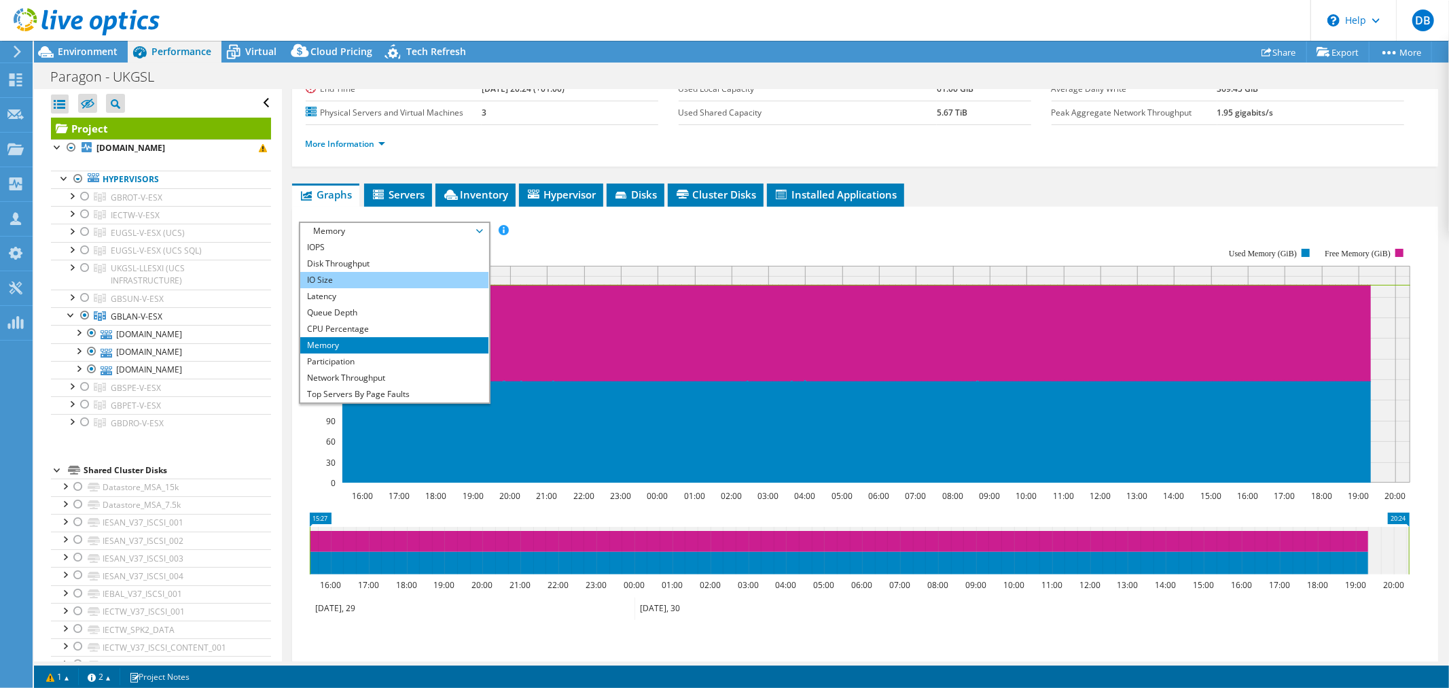
click at [401, 272] on li "IO Size" at bounding box center [394, 280] width 188 height 16
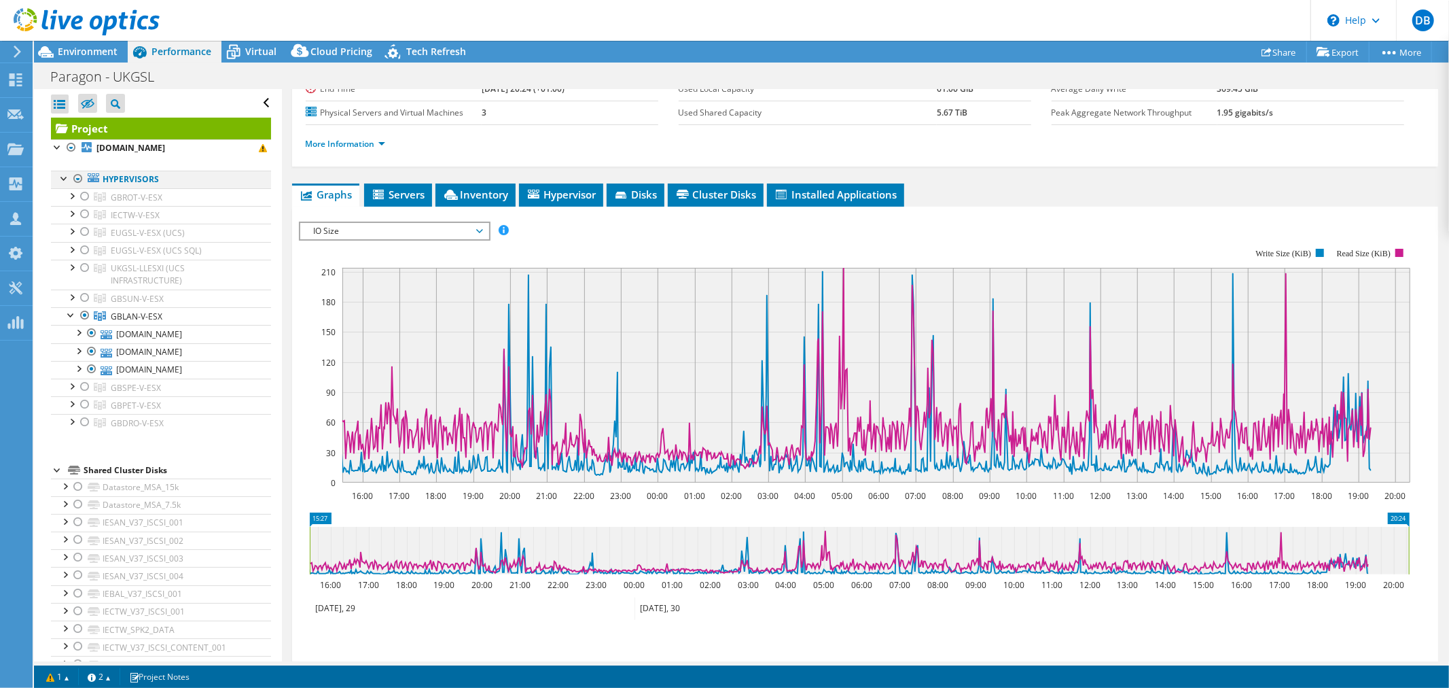
click at [78, 177] on div at bounding box center [78, 179] width 14 height 16
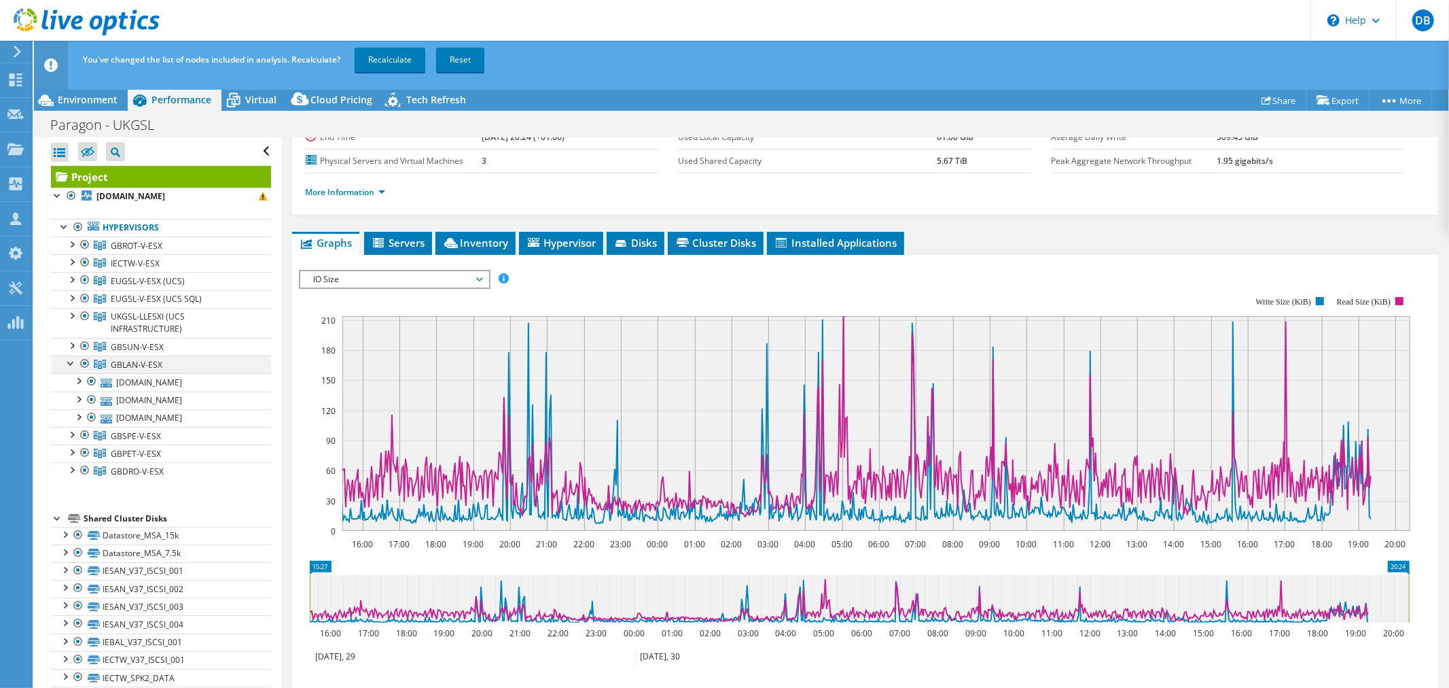
click at [66, 364] on div at bounding box center [72, 362] width 14 height 14
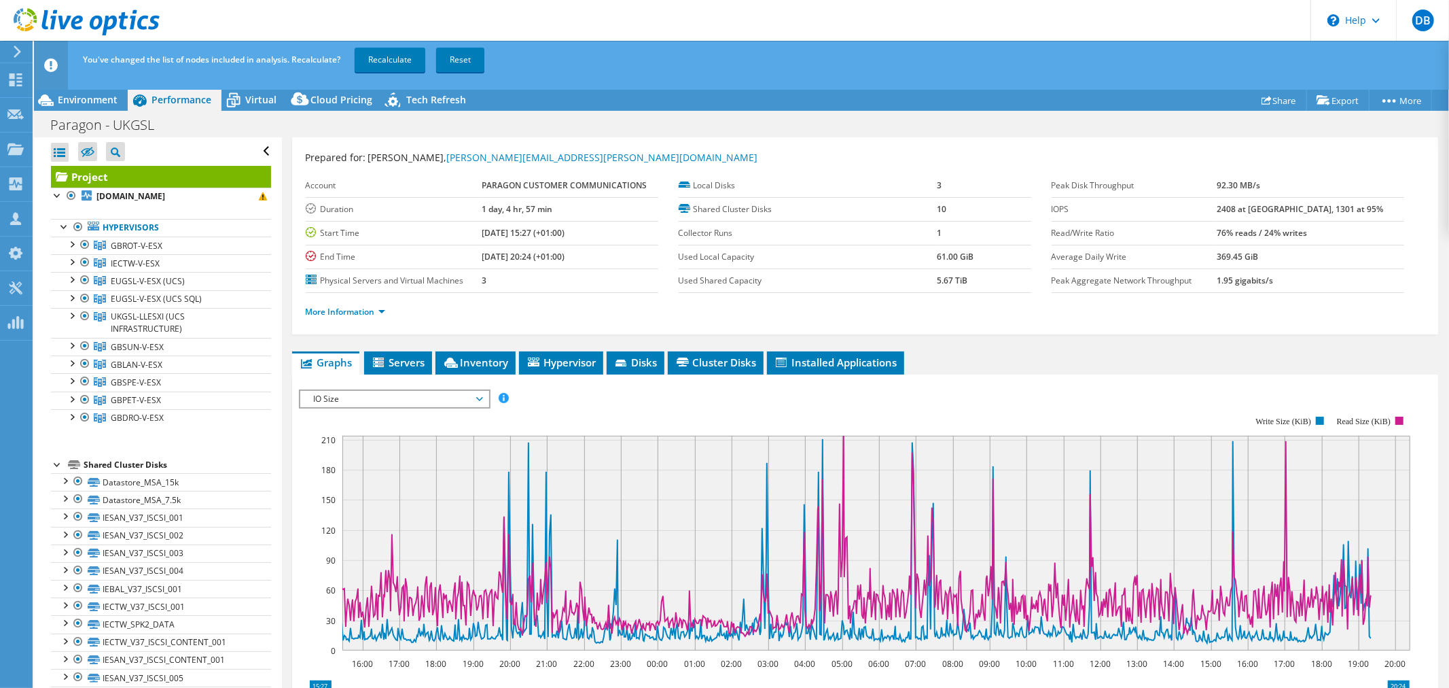
scroll to position [0, 0]
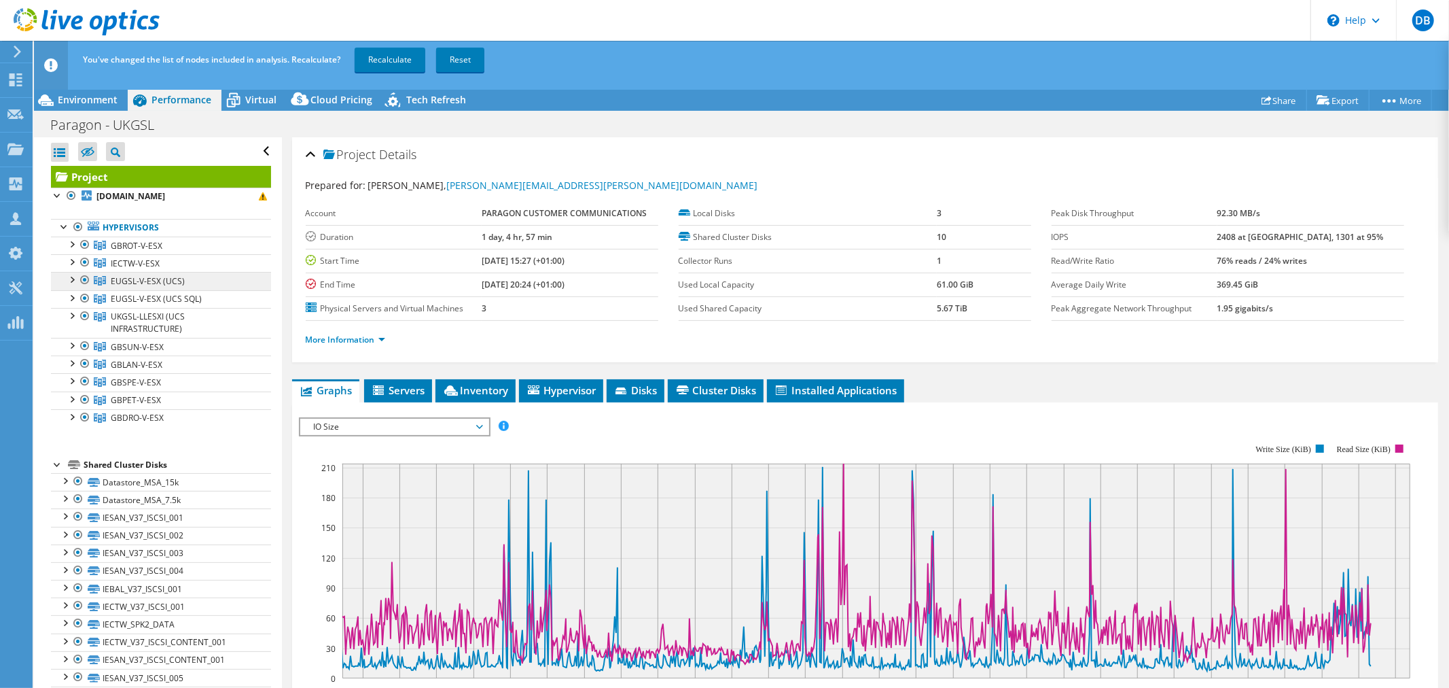
click at [154, 281] on span "EUGSL-V-ESX (UCS)" at bounding box center [148, 281] width 74 height 12
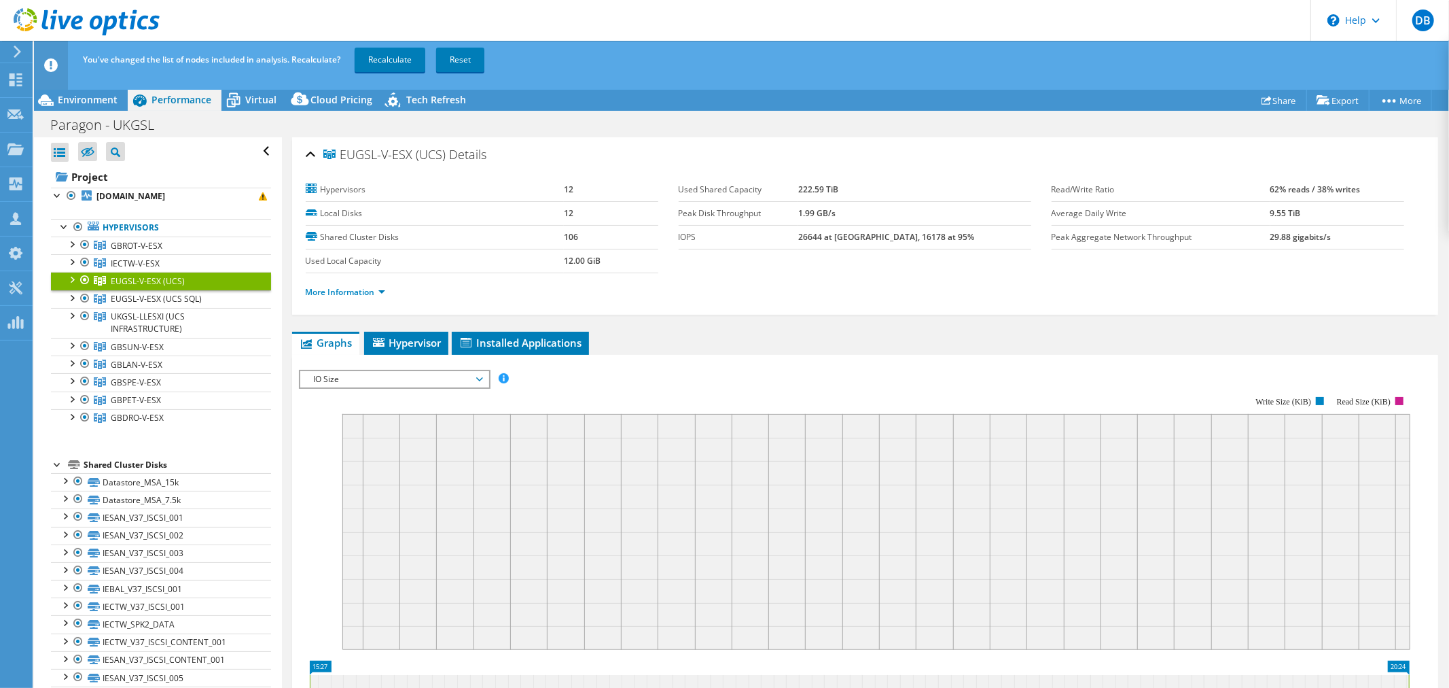
click at [478, 377] on span "IO Size" at bounding box center [394, 379] width 175 height 16
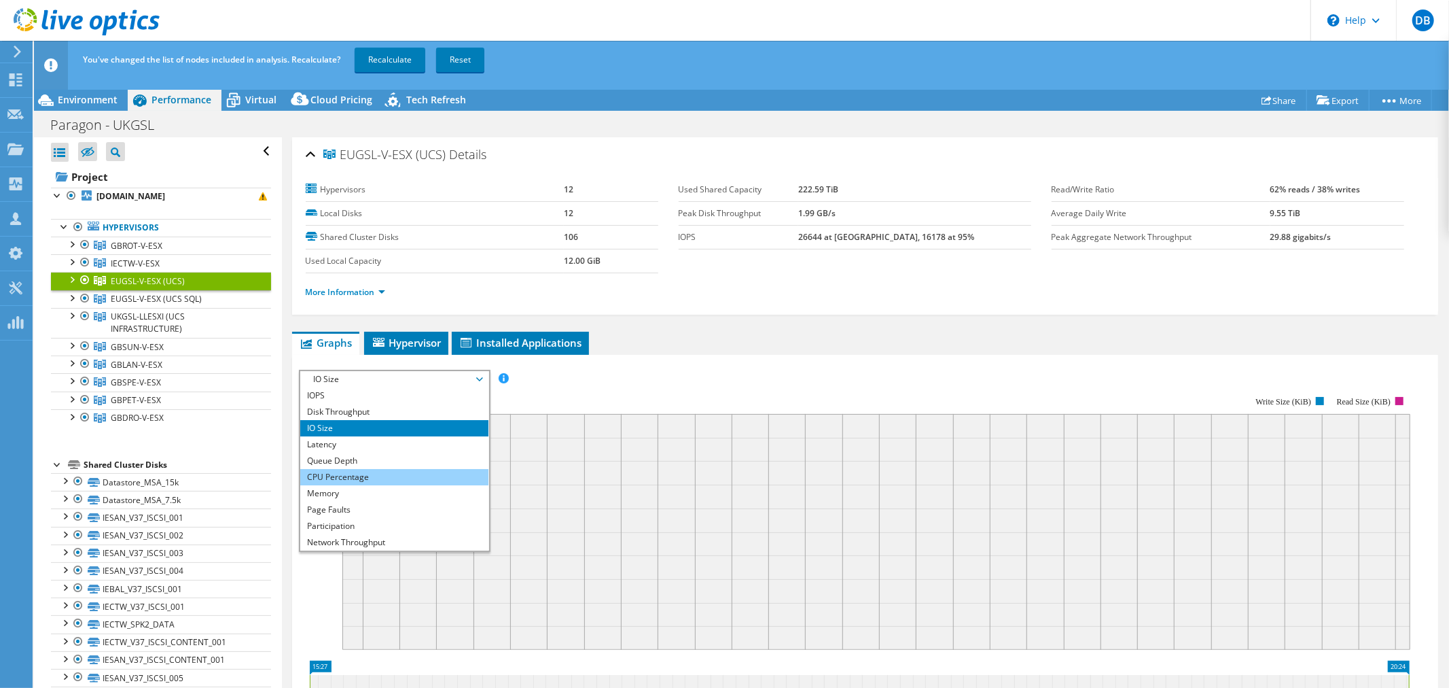
click at [431, 474] on li "CPU Percentage" at bounding box center [394, 477] width 188 height 16
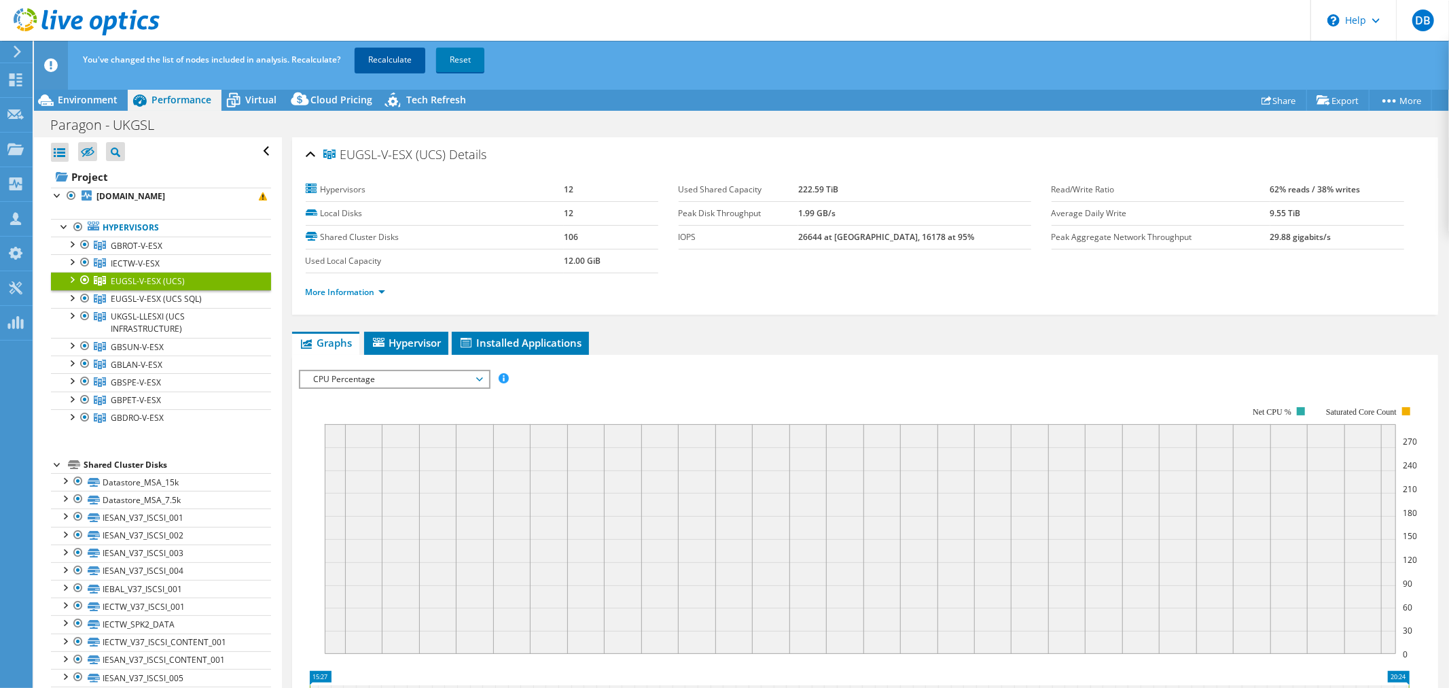
click at [411, 58] on link "Recalculate" at bounding box center [390, 60] width 71 height 24
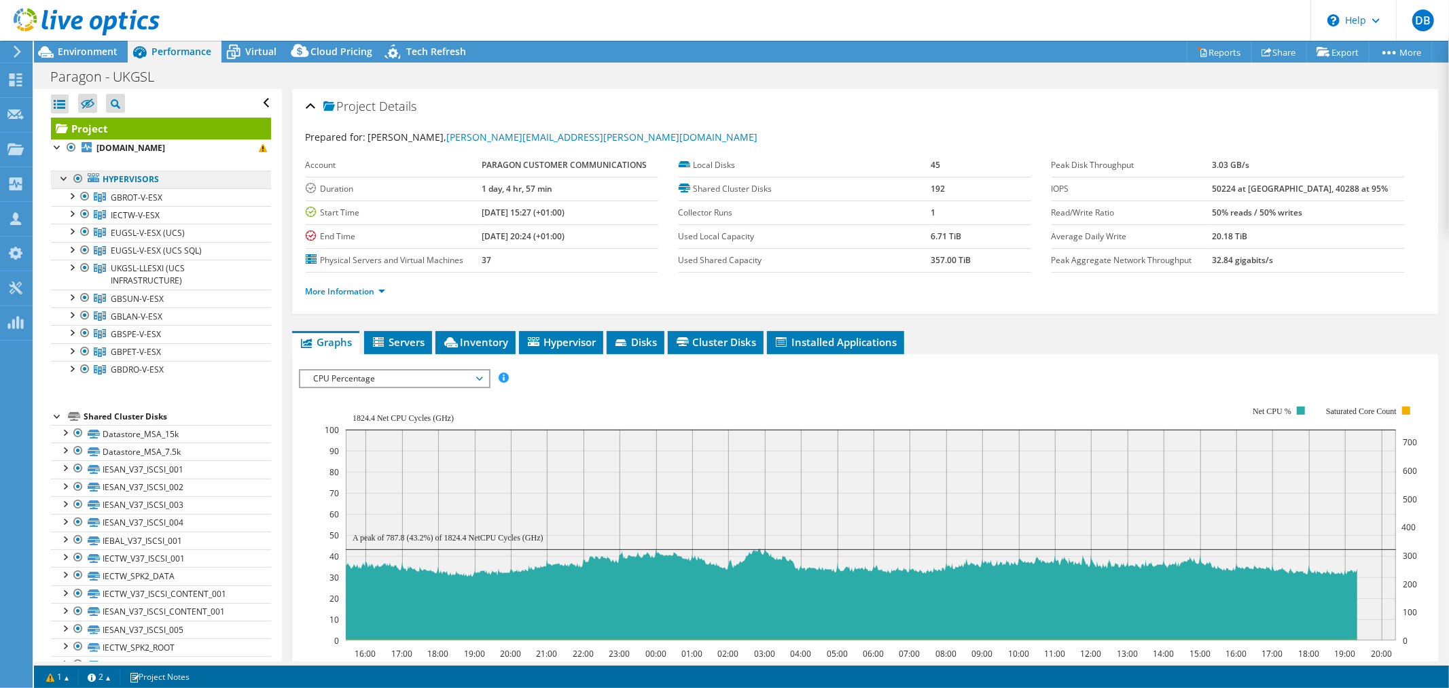
click at [187, 181] on link "Hypervisors" at bounding box center [161, 180] width 220 height 18
click at [395, 338] on span "Servers" at bounding box center [398, 342] width 54 height 14
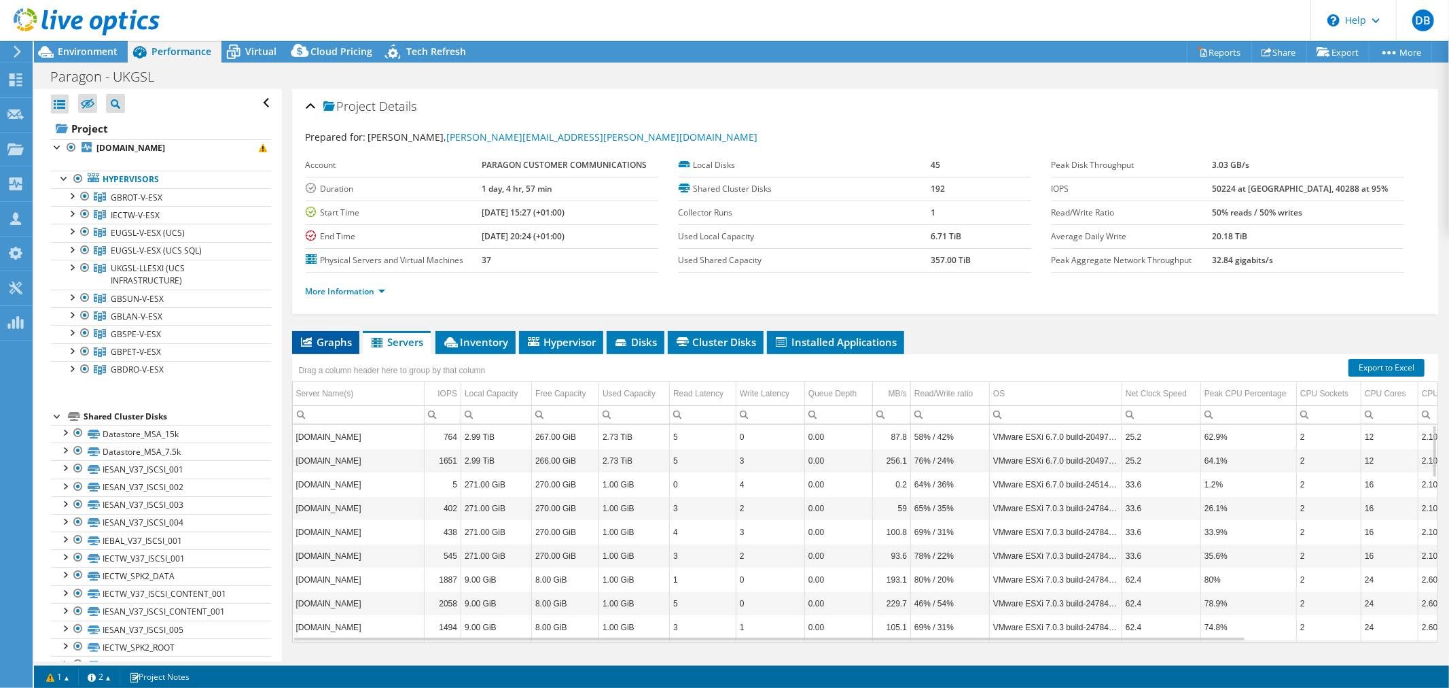
click at [327, 337] on span "Graphs" at bounding box center [326, 342] width 54 height 14
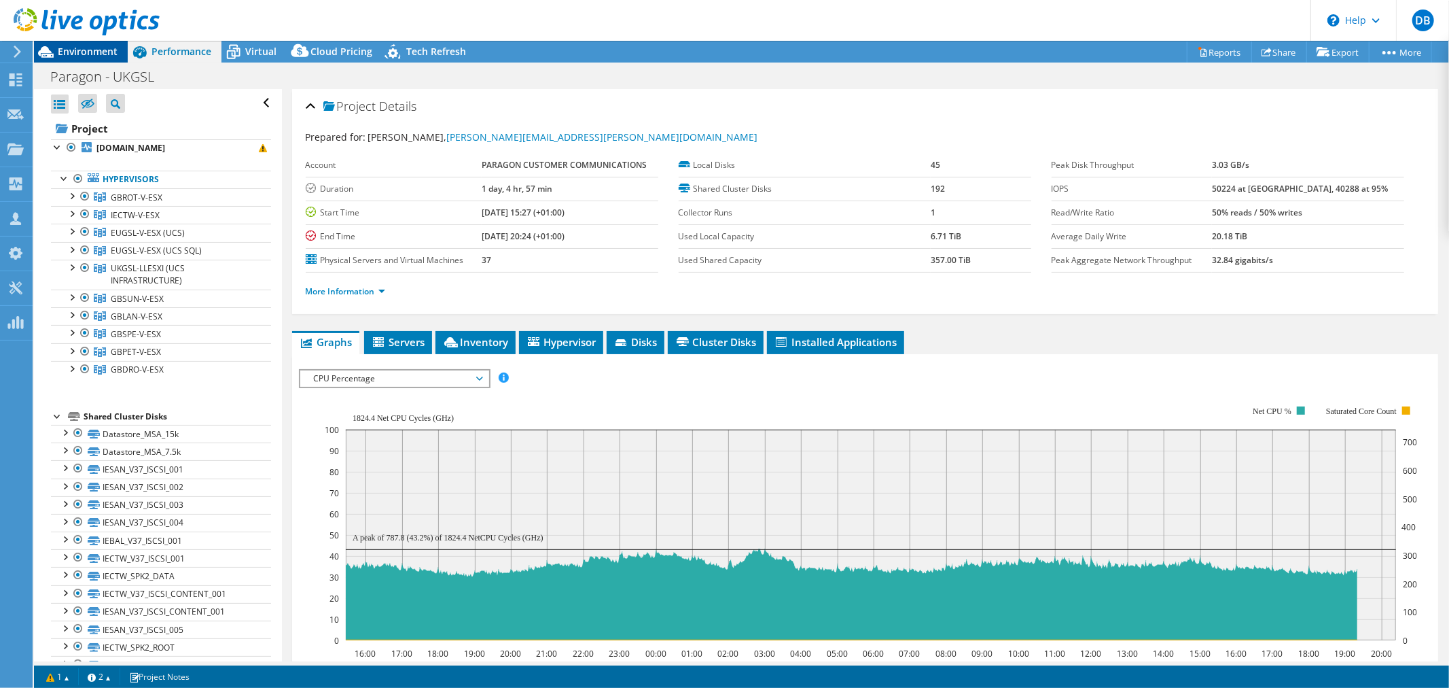
click at [90, 52] on span "Environment" at bounding box center [88, 51] width 60 height 13
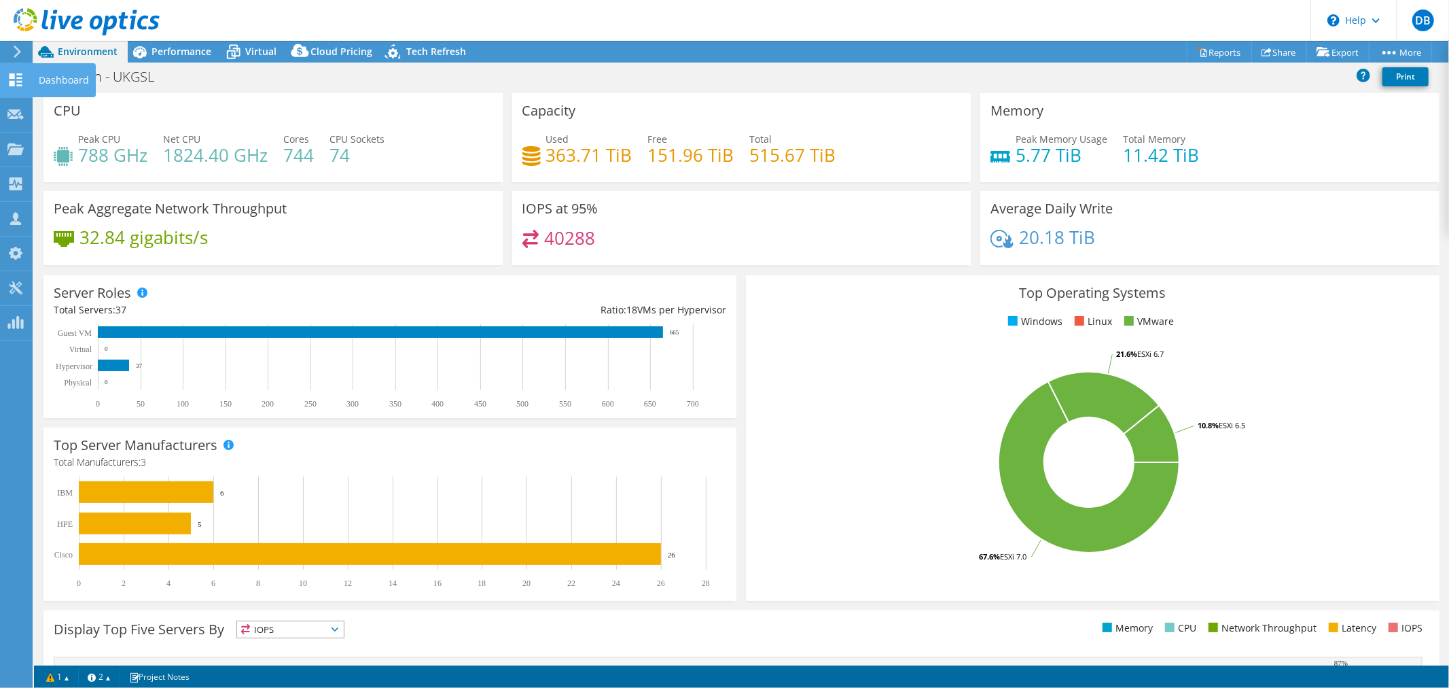
click at [7, 77] on icon at bounding box center [15, 79] width 16 height 13
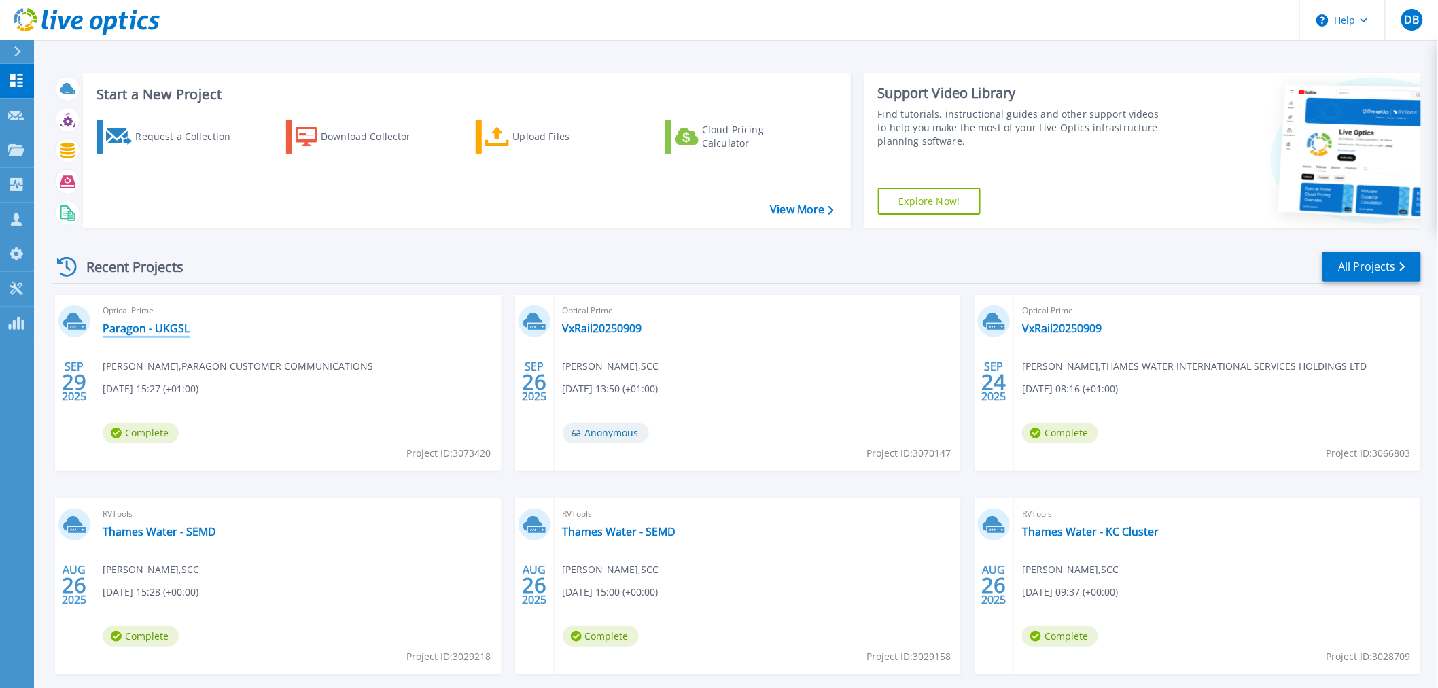
click at [158, 323] on link "Paragon - UKGSL" at bounding box center [146, 328] width 87 height 14
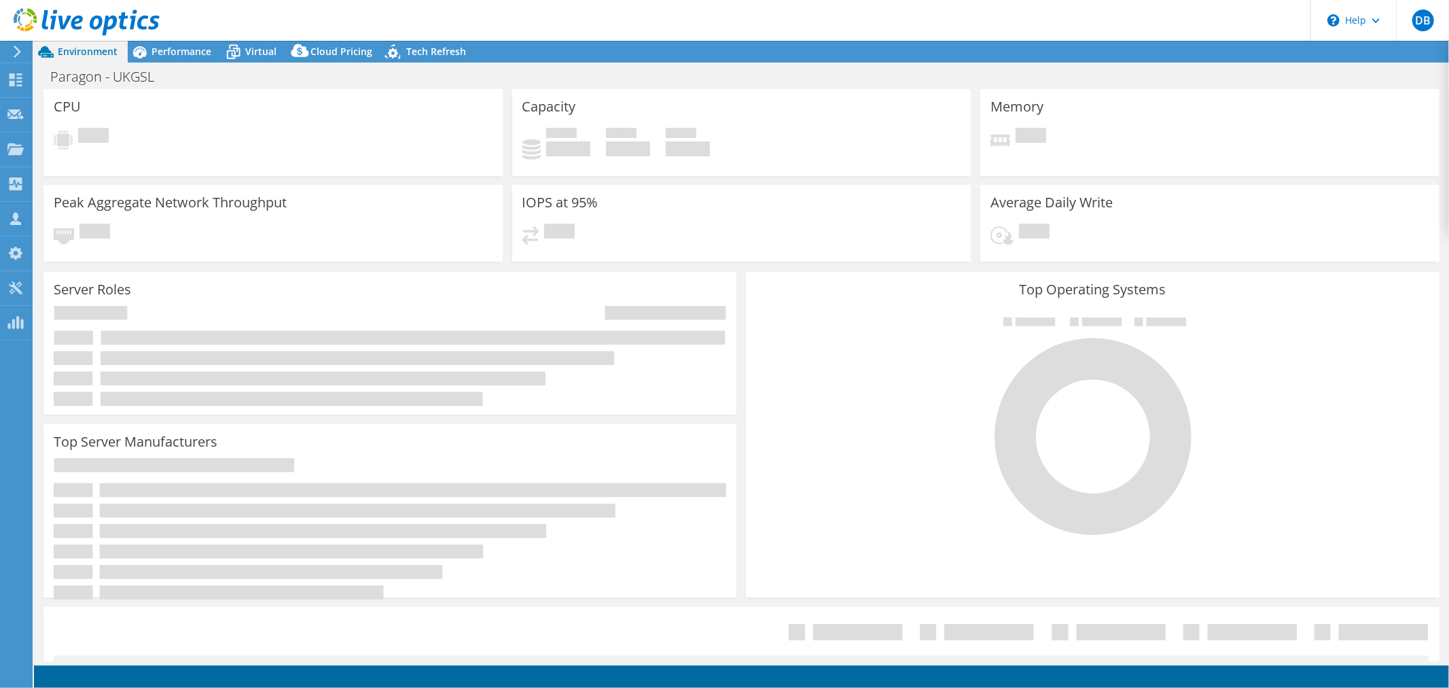
select select "USD"
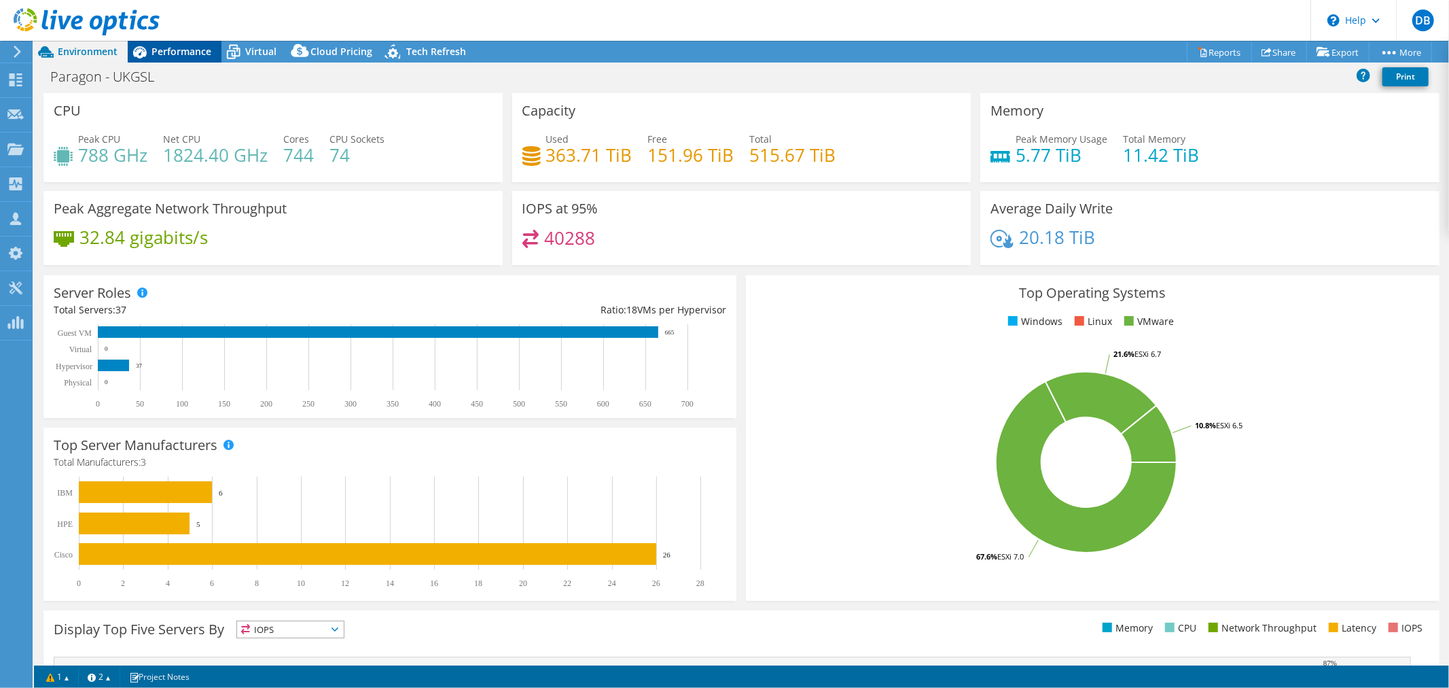
click at [188, 45] on span "Performance" at bounding box center [182, 51] width 60 height 13
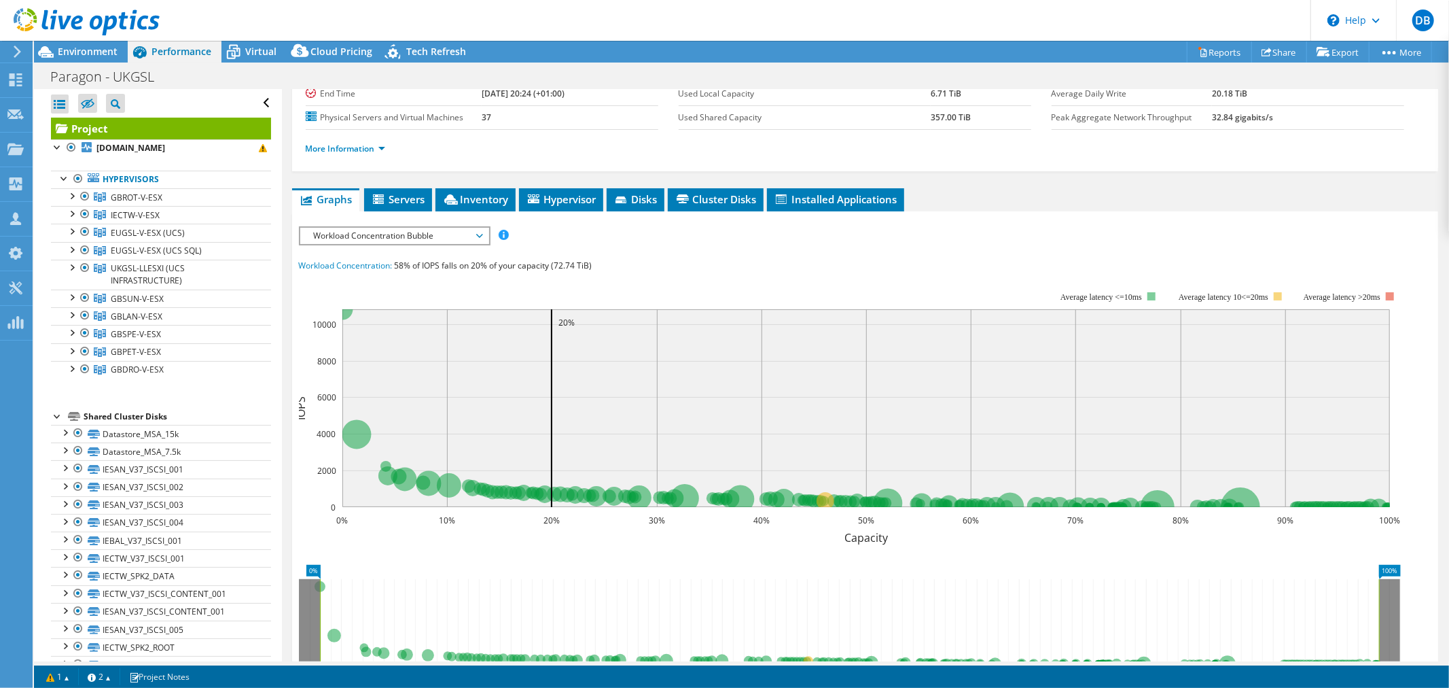
scroll to position [141, 0]
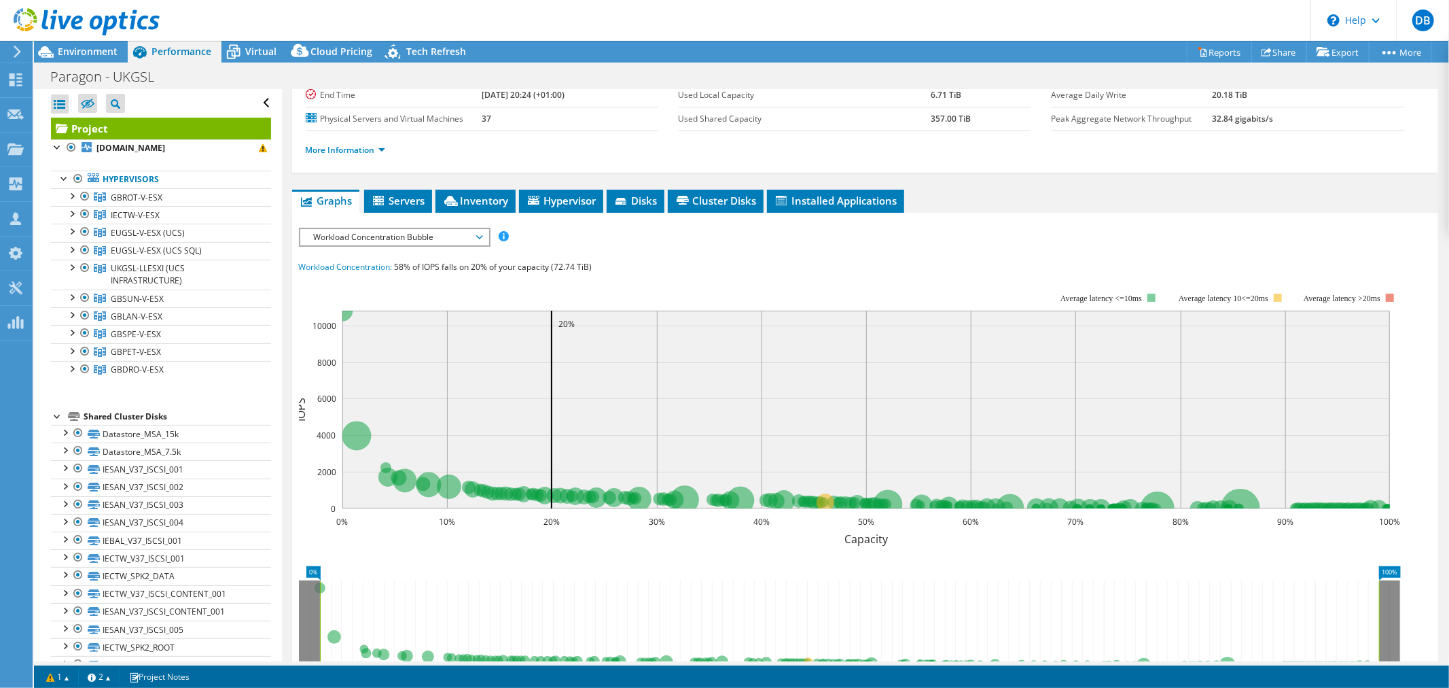
click at [478, 234] on span "Workload Concentration Bubble" at bounding box center [394, 237] width 175 height 16
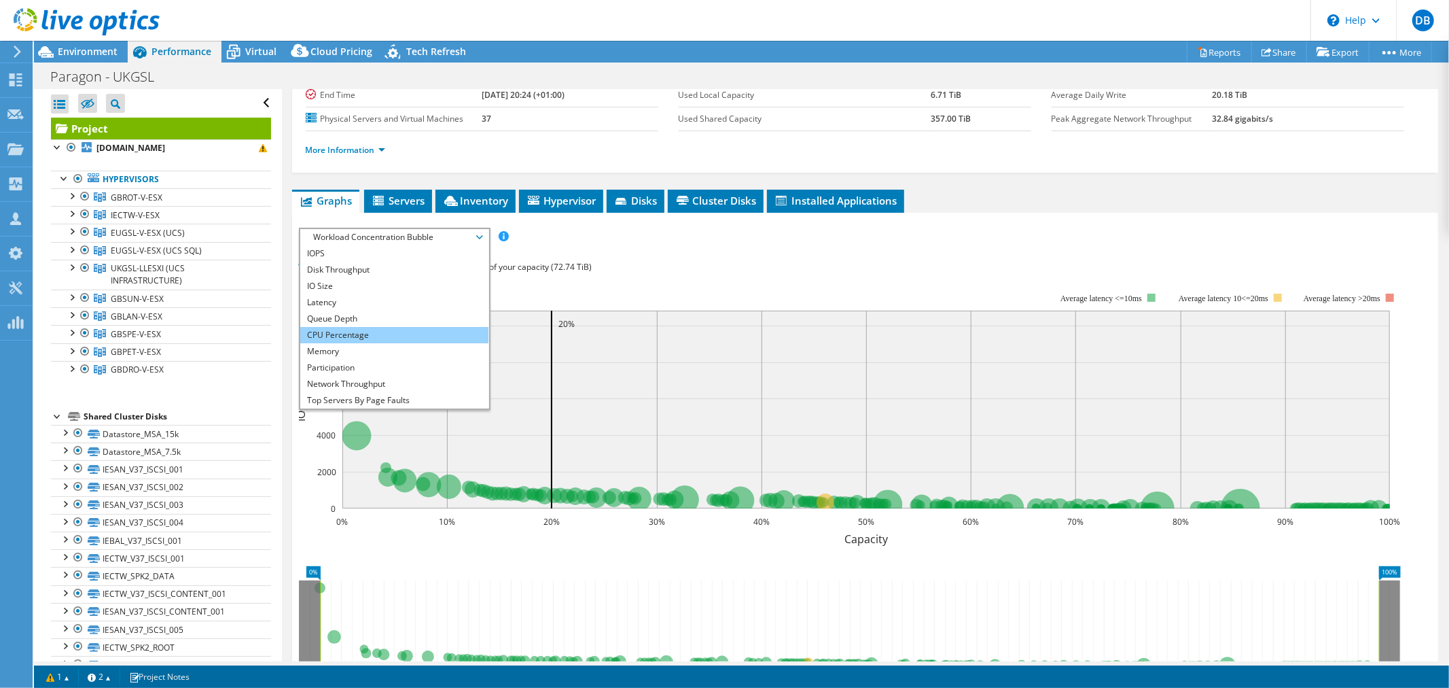
click at [394, 331] on li "CPU Percentage" at bounding box center [394, 335] width 188 height 16
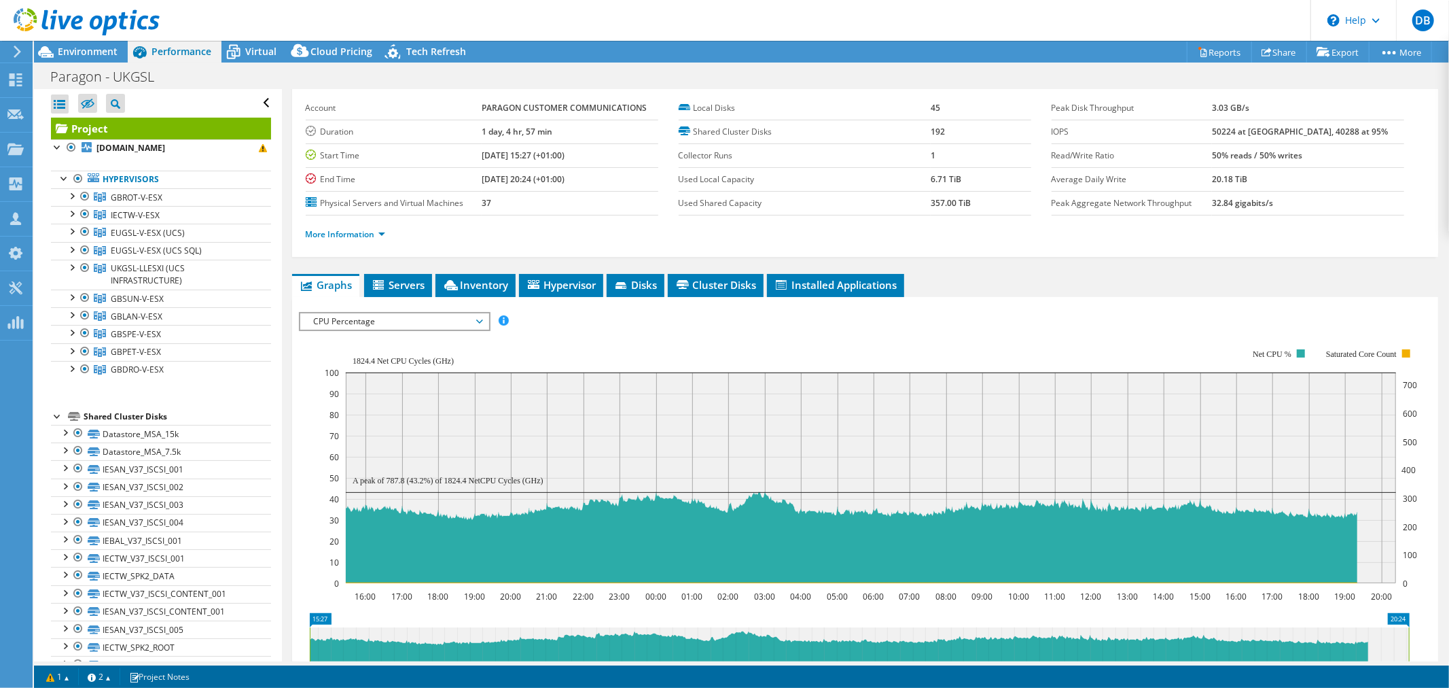
scroll to position [272, 0]
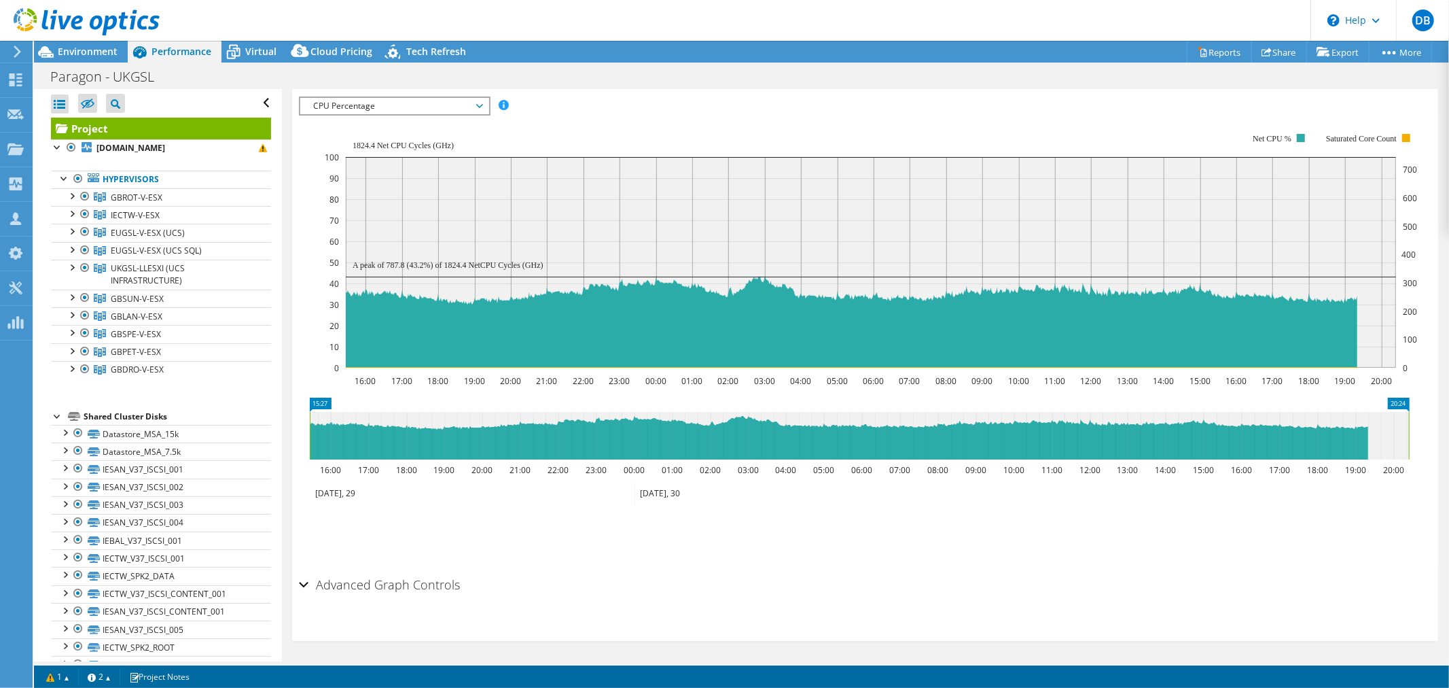
drag, startPoint x: 1410, startPoint y: 427, endPoint x: 1419, endPoint y: 426, distance: 8.9
click at [1439, 425] on article "Project Details Prepared for: Duncan Marshall, Duncan.Marshall@paragon-cc.co.uk…" at bounding box center [865, 375] width 1167 height 572
drag, startPoint x: 1406, startPoint y: 426, endPoint x: 1426, endPoint y: 425, distance: 19.1
click at [1426, 425] on section "IOPS Disk Throughput IO Size Latency Queue Depth CPU Percentage Memory Page Fau…" at bounding box center [865, 361] width 1146 height 559
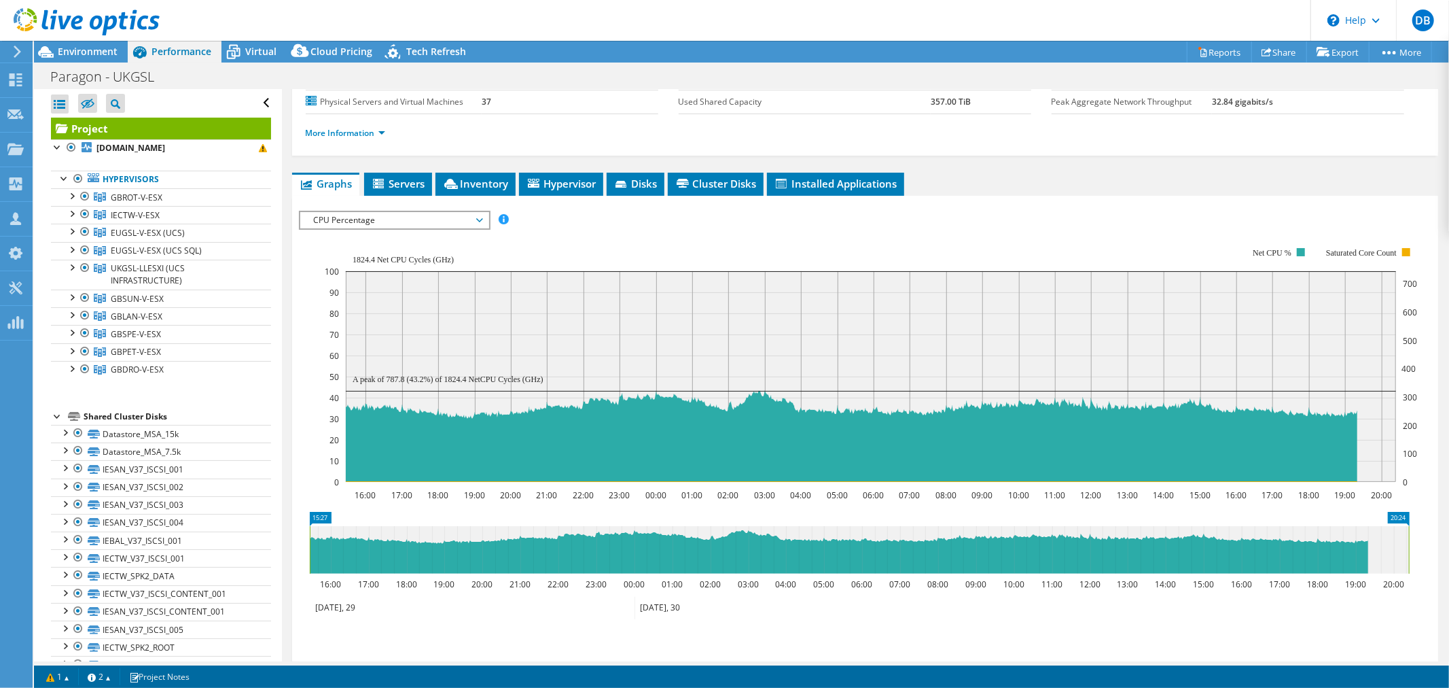
scroll to position [0, 0]
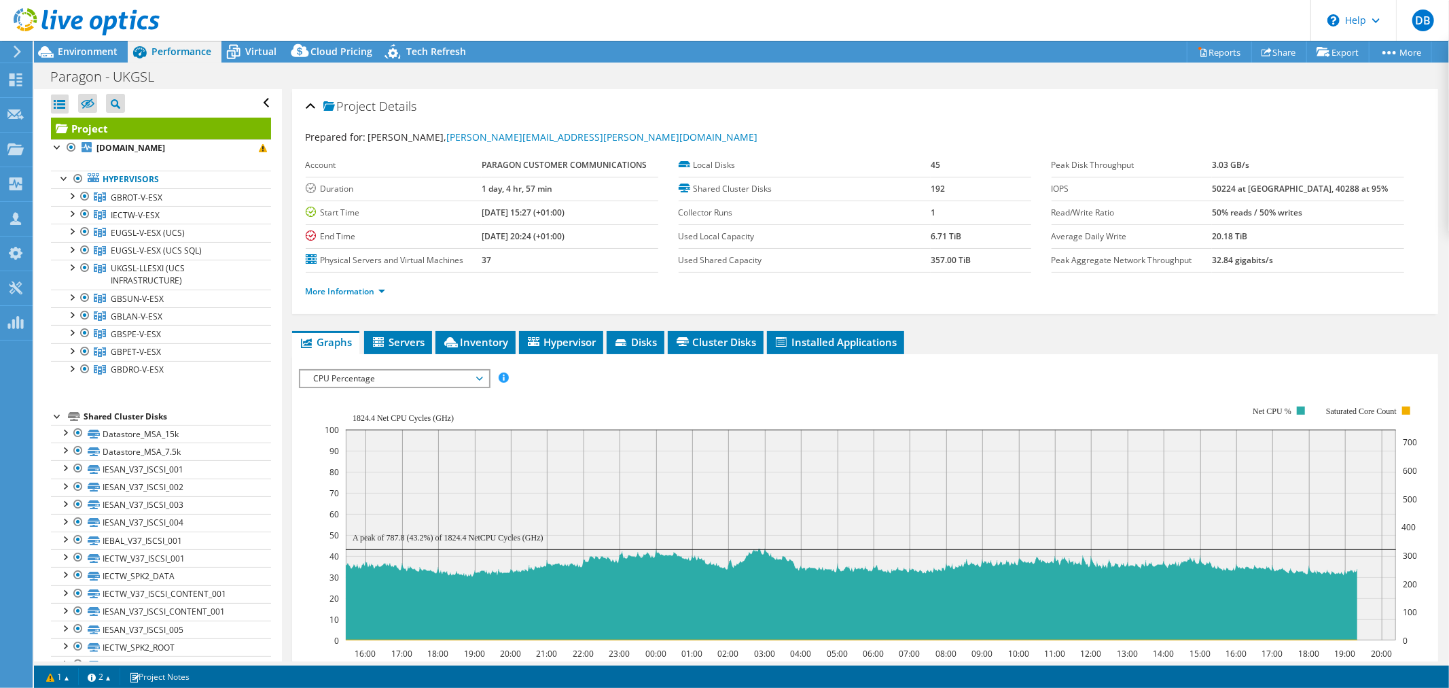
click at [476, 372] on span "CPU Percentage" at bounding box center [394, 378] width 175 height 16
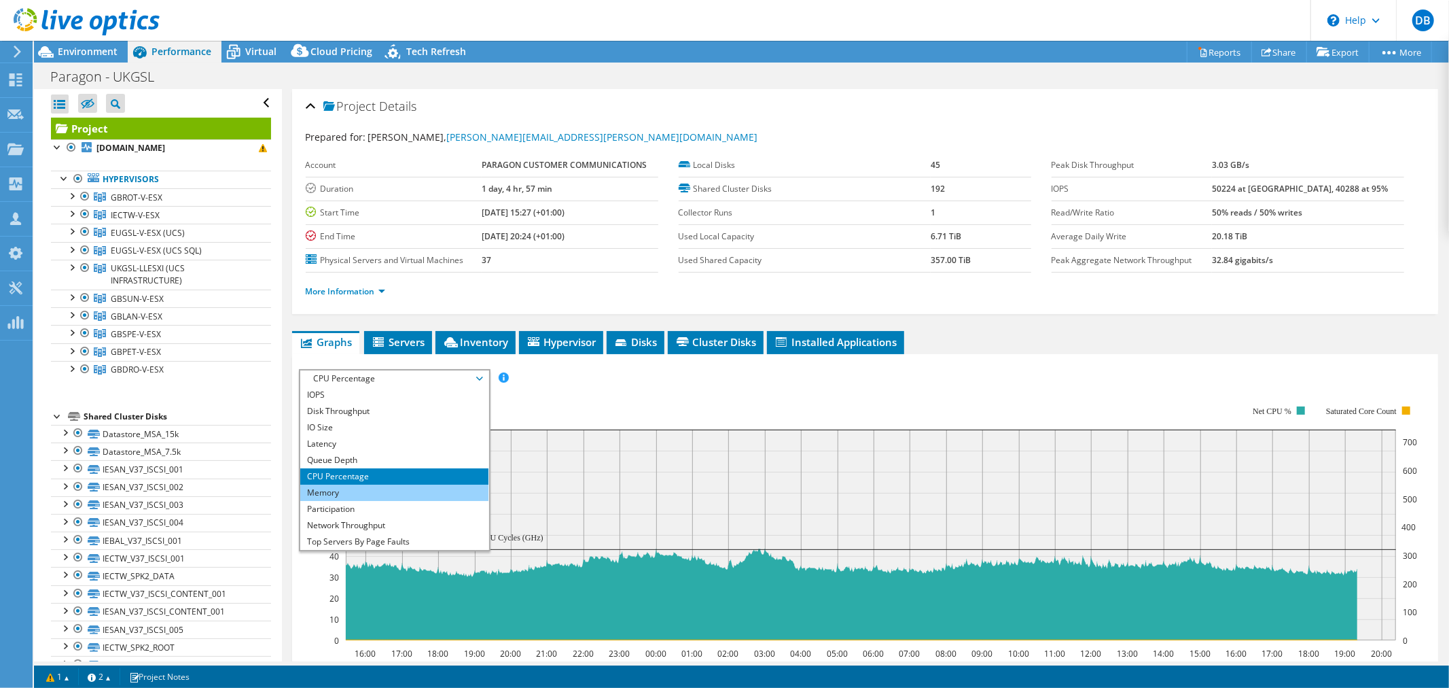
click at [390, 488] on li "Memory" at bounding box center [394, 492] width 188 height 16
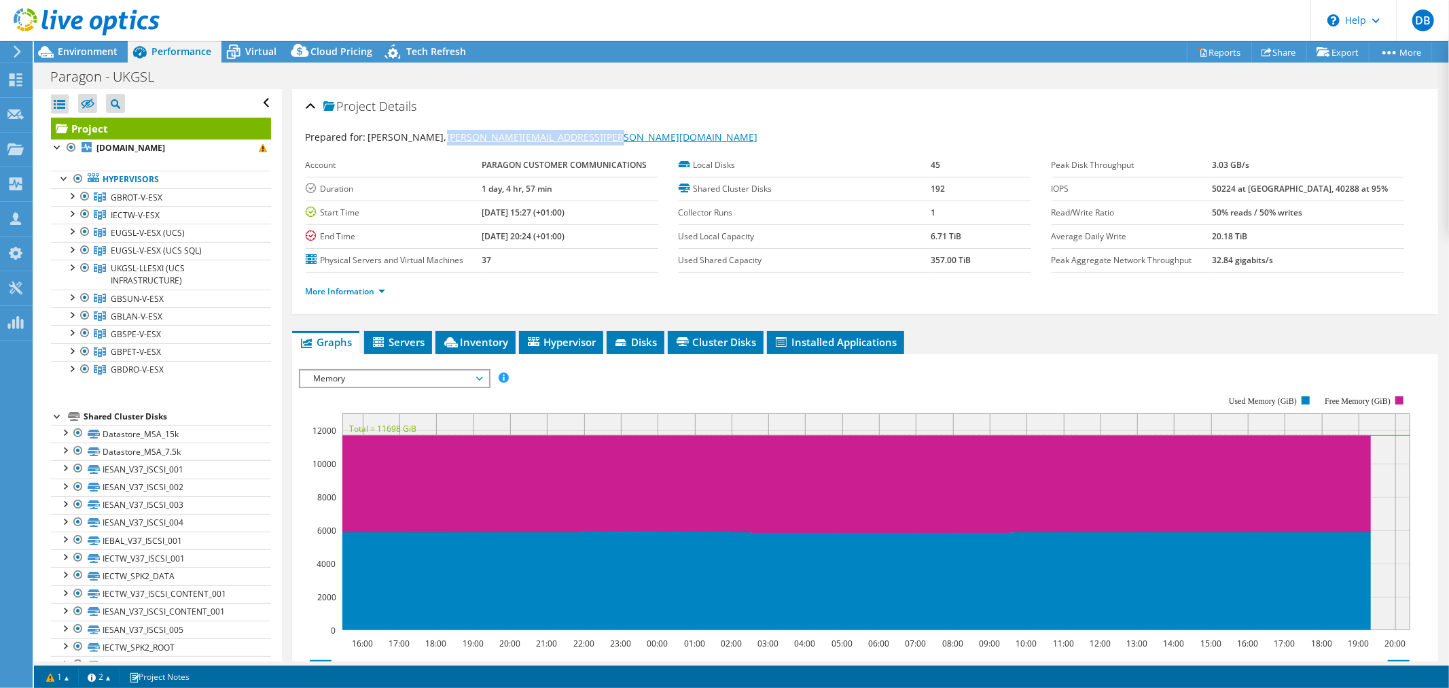
drag, startPoint x: 612, startPoint y: 138, endPoint x: 446, endPoint y: 141, distance: 165.1
click at [446, 141] on div "Prepared for: [PERSON_NAME], [PERSON_NAME][EMAIL_ADDRESS][PERSON_NAME][DOMAIN_N…" at bounding box center [865, 138] width 1119 height 16
copy link "[PERSON_NAME][EMAIL_ADDRESS][PERSON_NAME][DOMAIN_NAME]"
